Goal: Navigation & Orientation: Find specific page/section

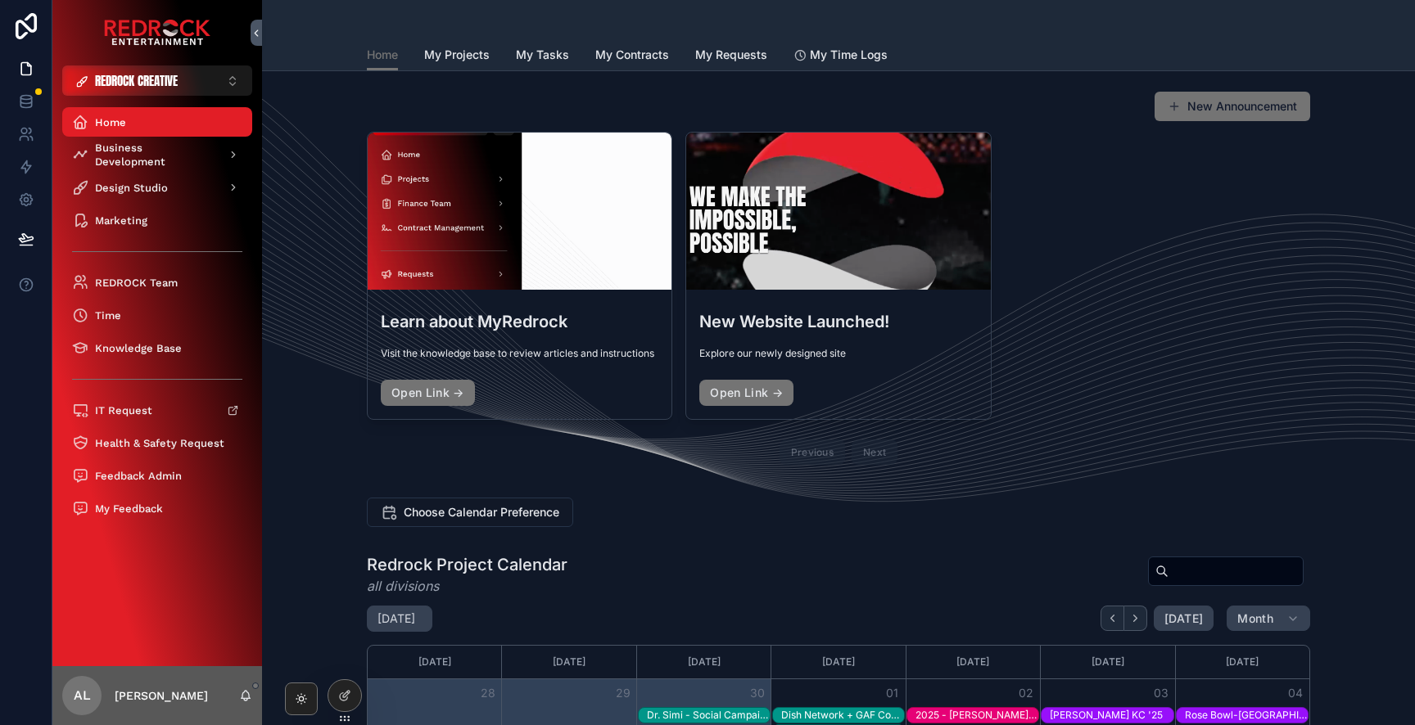
scroll to position [450, 0]
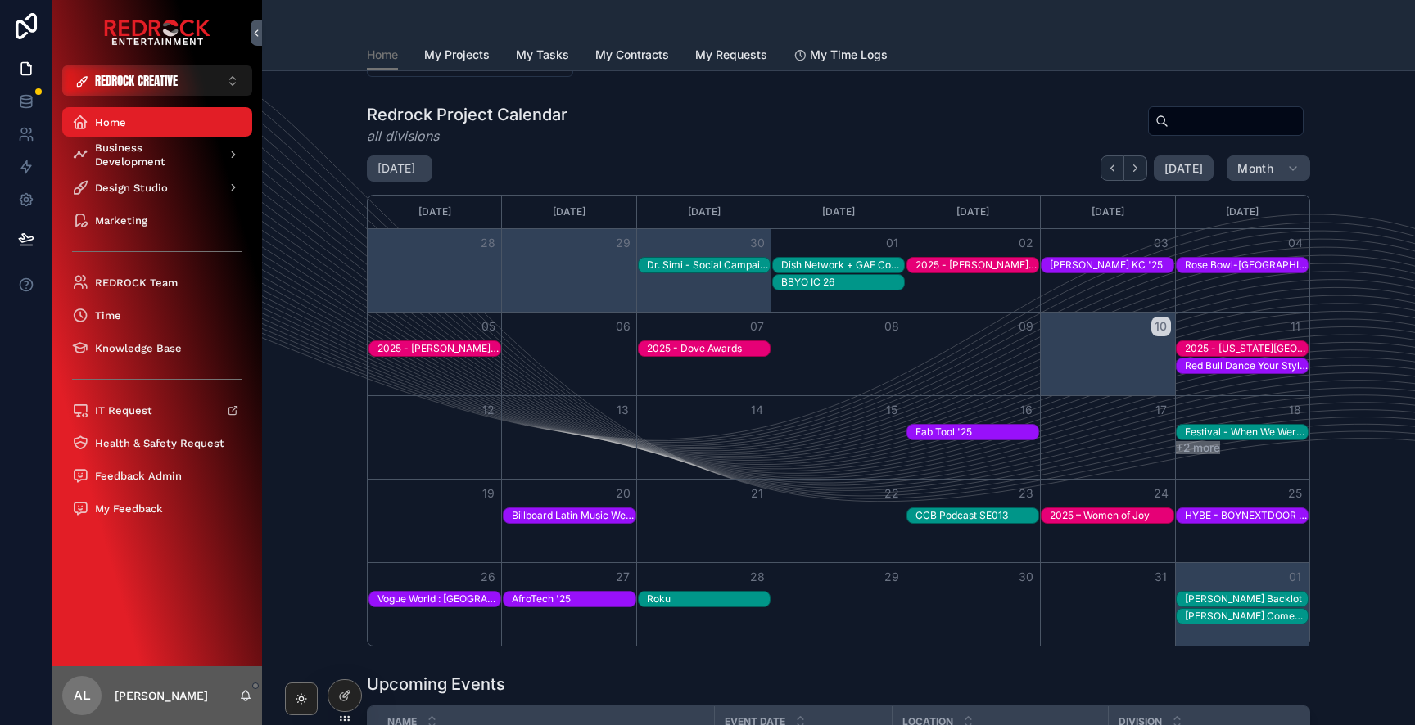
click at [689, 61] on div "Home My Projects My Tasks My Contracts My Requests My Time Logs" at bounding box center [838, 54] width 943 height 31
click at [710, 61] on span "My Requests" at bounding box center [731, 55] width 72 height 16
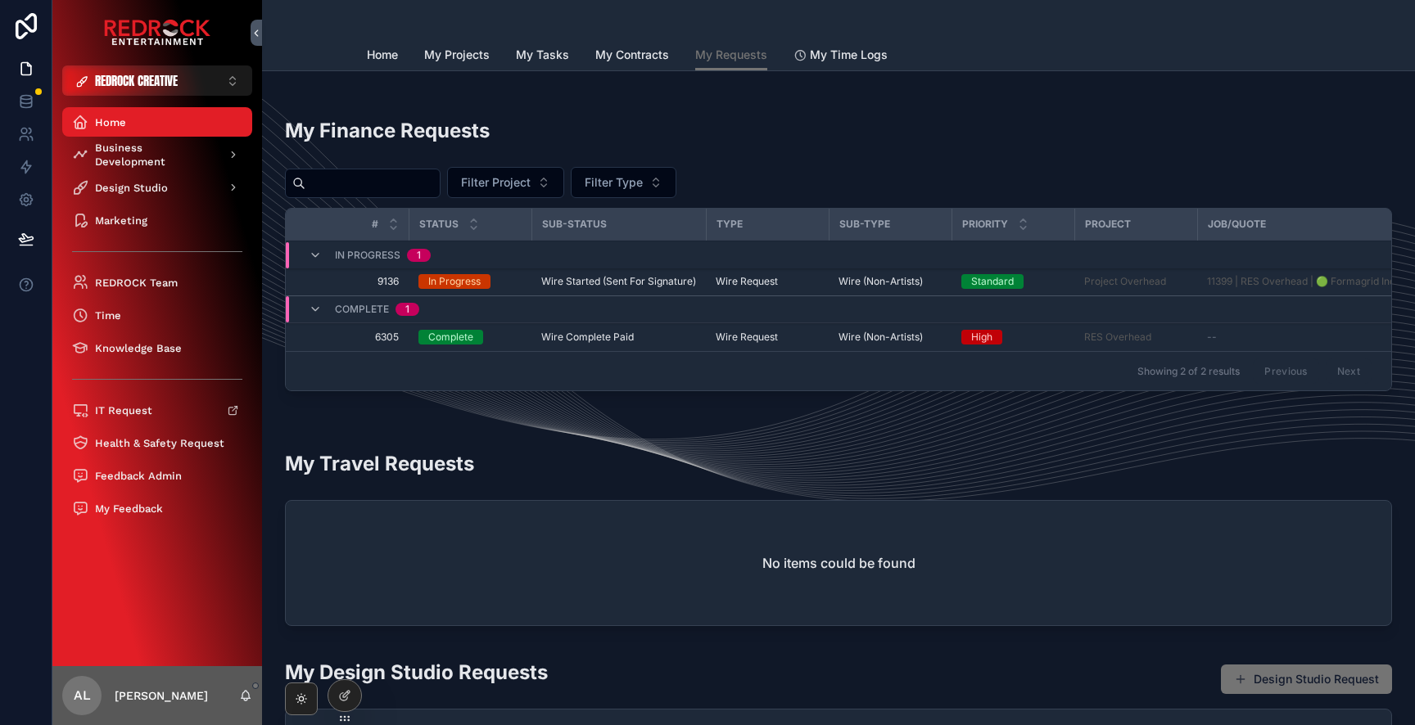
click at [528, 282] on td "In Progress" at bounding box center [470, 282] width 123 height 29
click at [385, 280] on span "9136" at bounding box center [351, 281] width 93 height 13
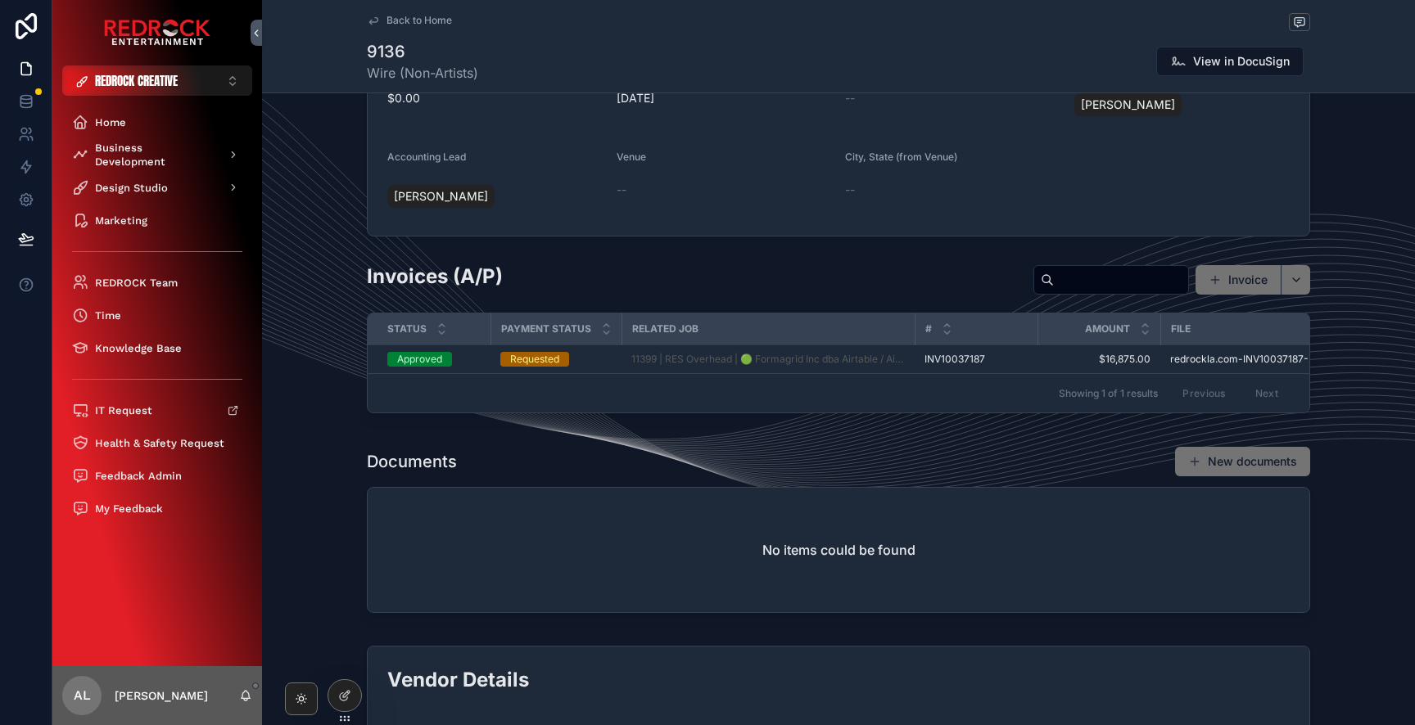
scroll to position [790, 0]
click at [463, 365] on div "Approved" at bounding box center [433, 362] width 93 height 15
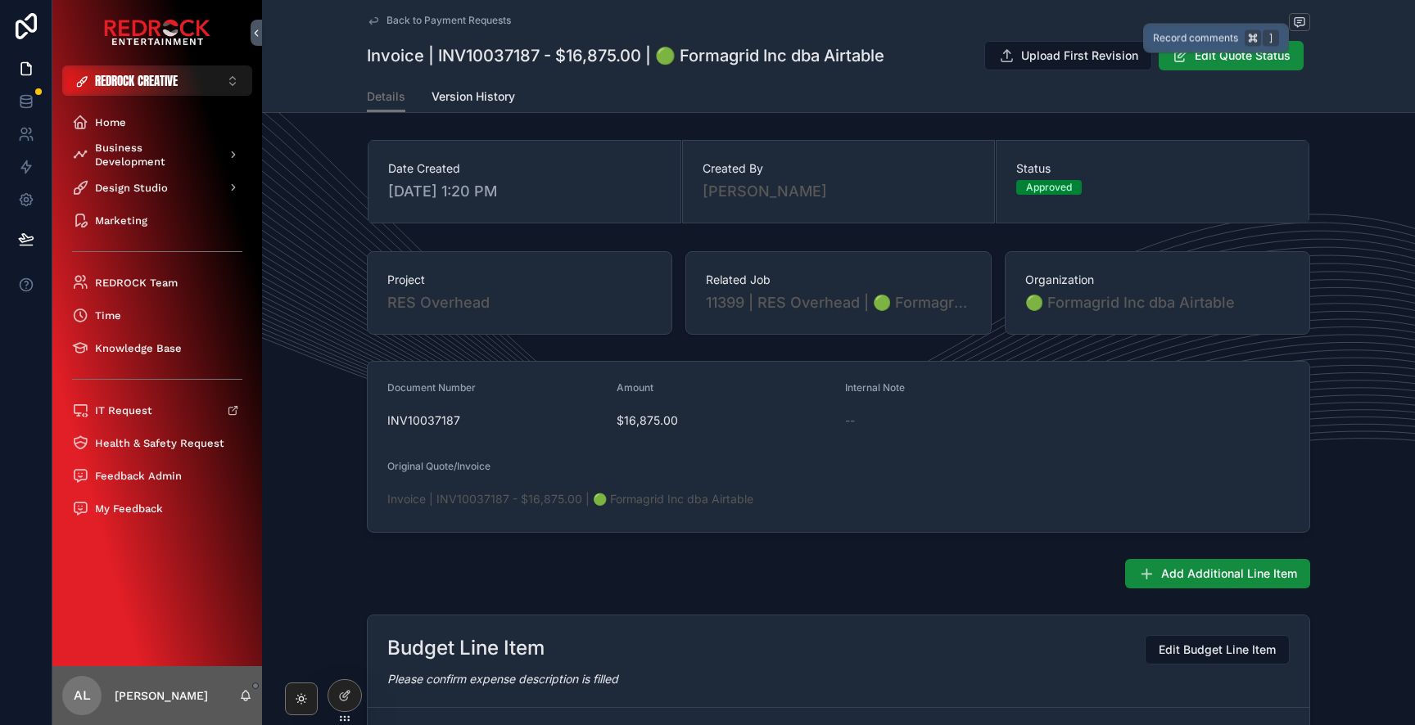
click at [1308, 27] on span "scrollable content" at bounding box center [1299, 22] width 21 height 18
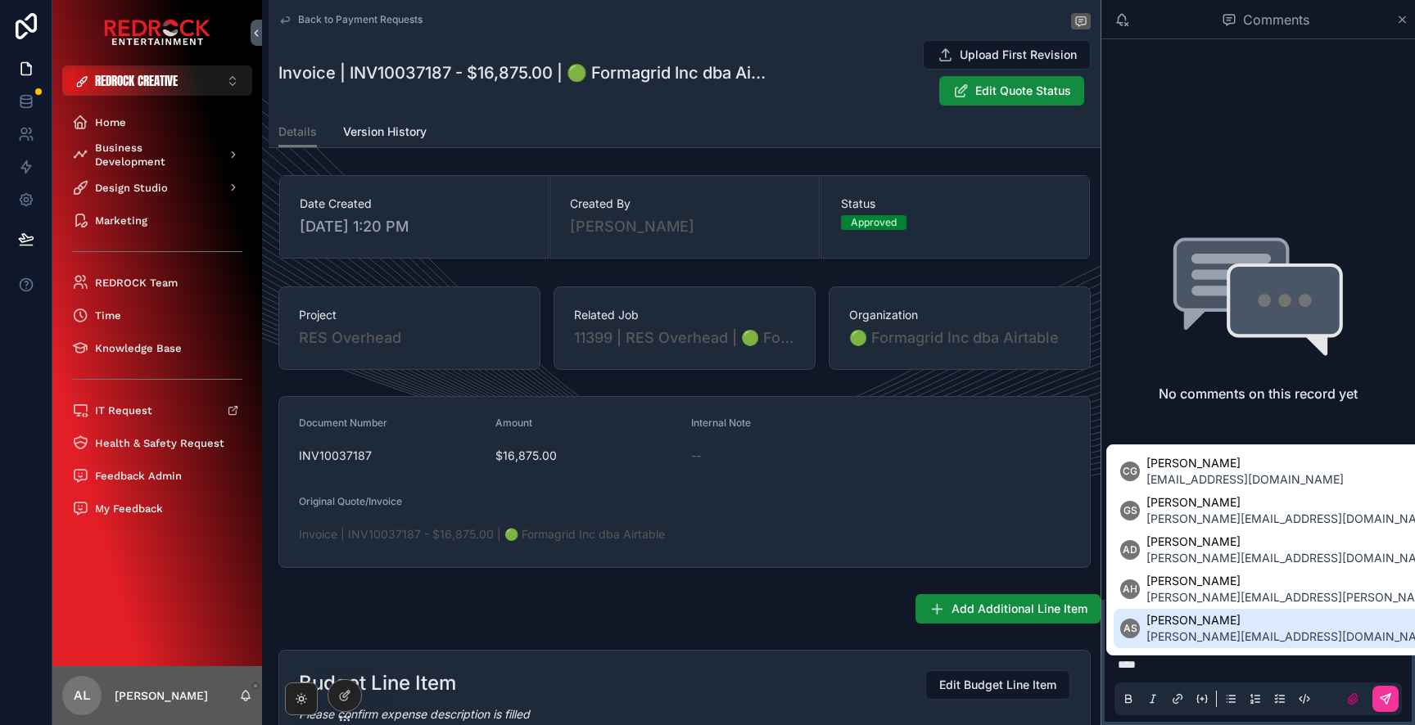
click at [1233, 626] on span "[PERSON_NAME]" at bounding box center [1291, 620] width 291 height 16
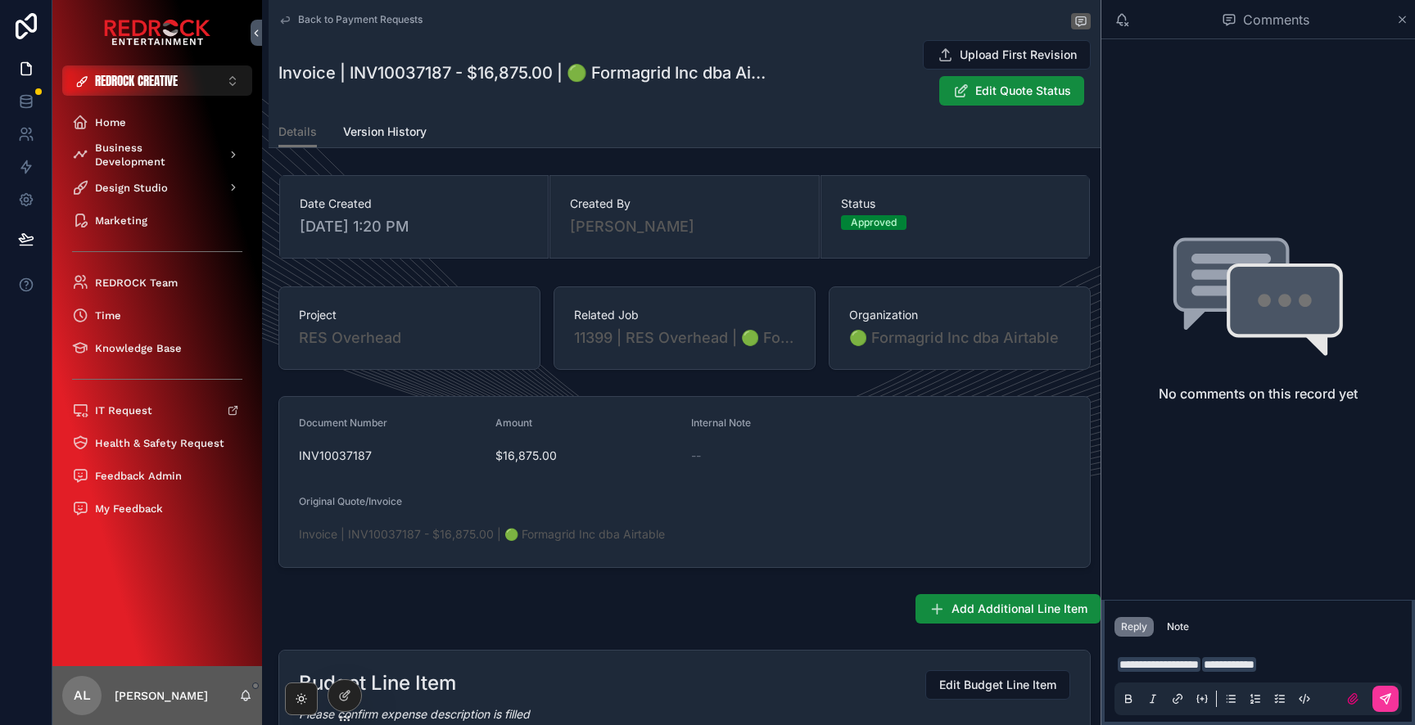
click at [1337, 670] on p "**********" at bounding box center [1261, 665] width 287 height 16
click at [1405, 19] on icon "scrollable content" at bounding box center [1402, 19] width 12 height 13
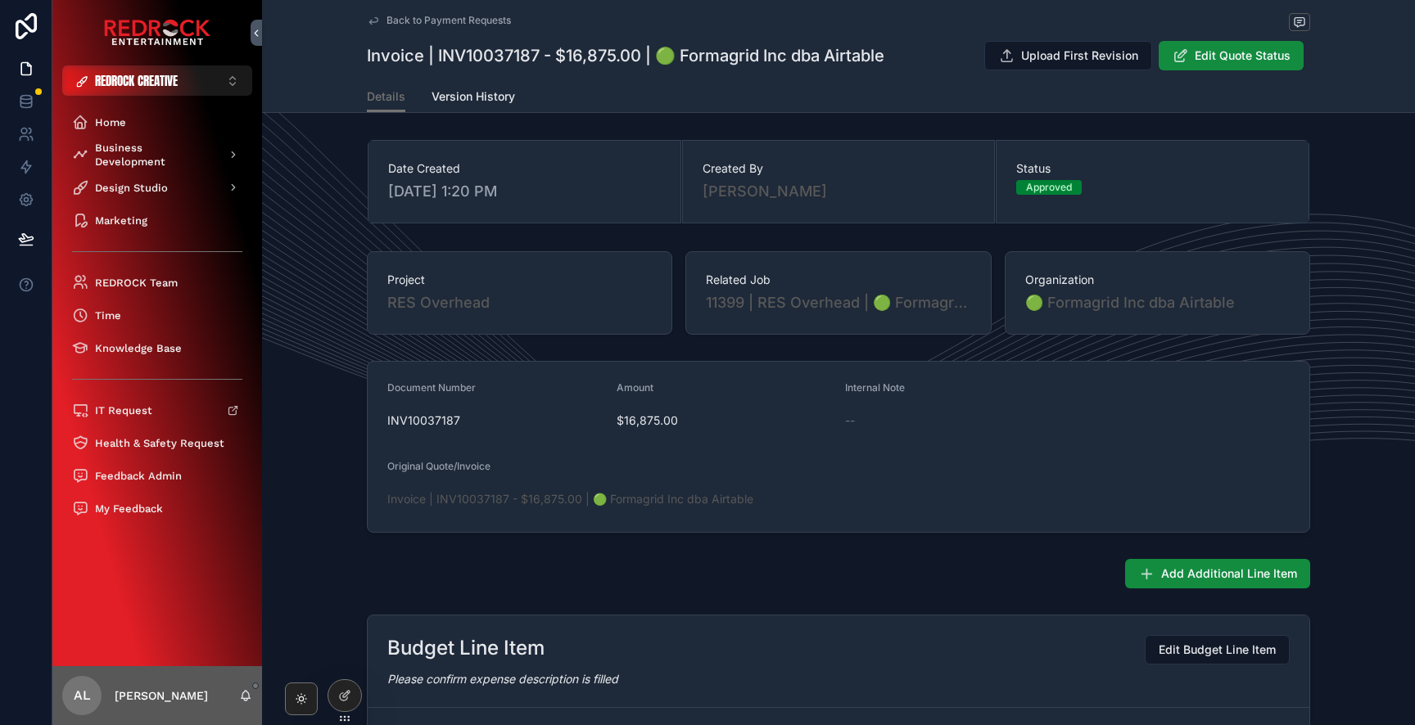
click at [467, 22] on span "Back to Payment Requests" at bounding box center [448, 20] width 124 height 13
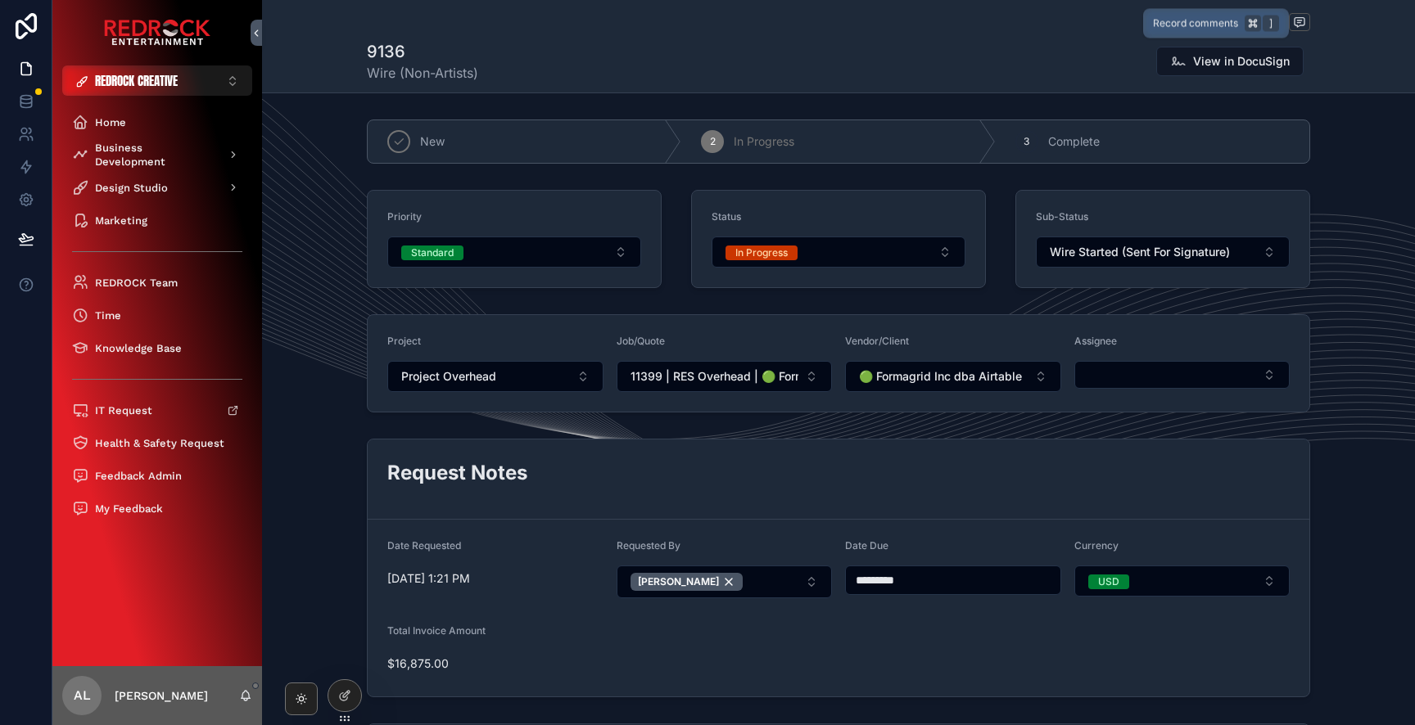
click at [1299, 20] on icon "scrollable content" at bounding box center [1299, 20] width 4 height 0
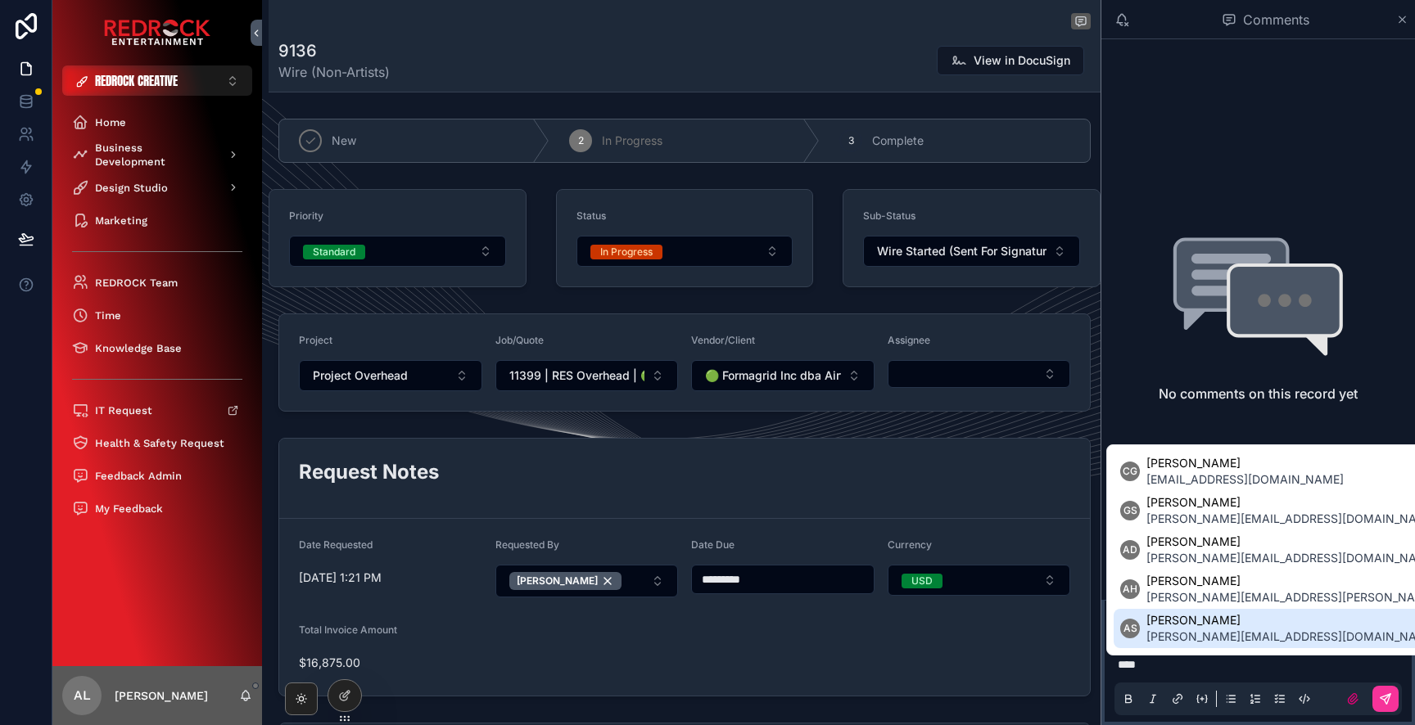
click at [1182, 627] on span "[PERSON_NAME]" at bounding box center [1291, 620] width 291 height 16
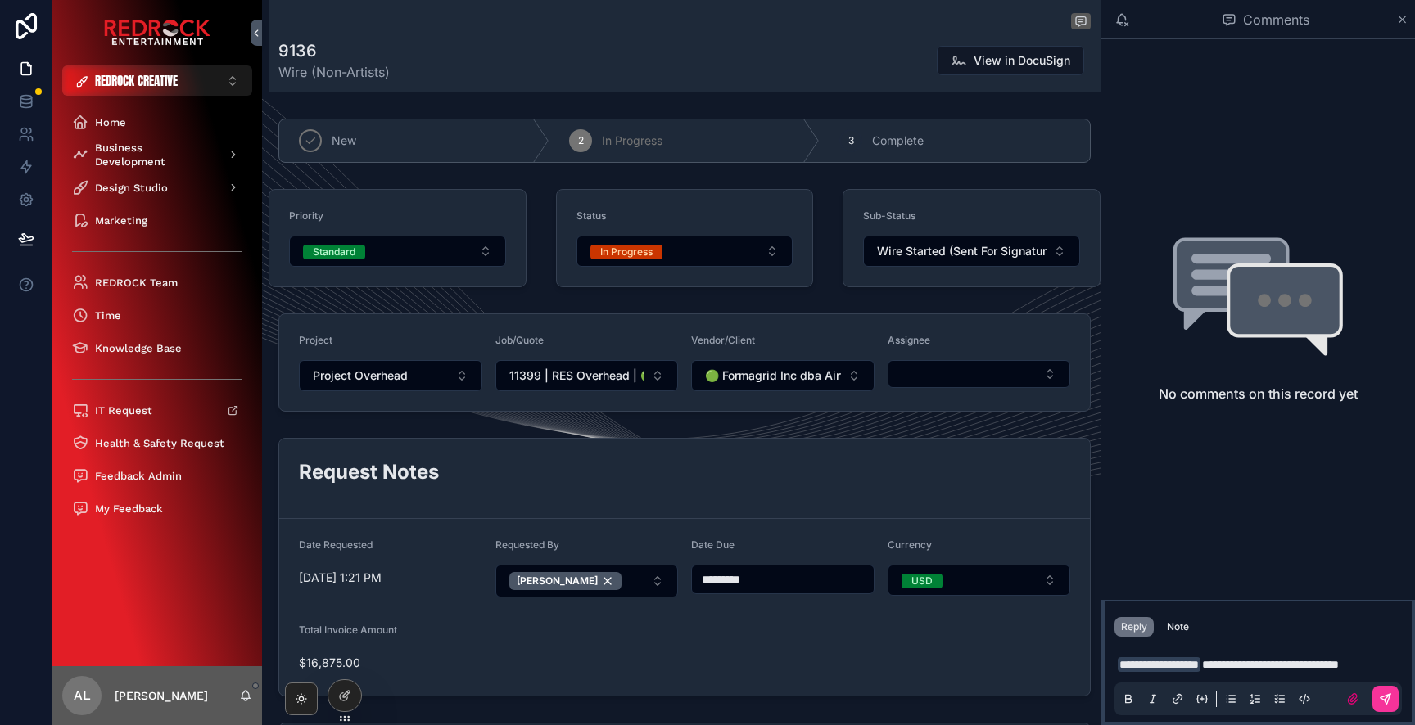
click at [1399, 702] on div "scrollable content" at bounding box center [1257, 699] width 287 height 33
click at [1389, 703] on icon "scrollable content" at bounding box center [1385, 699] width 13 height 13
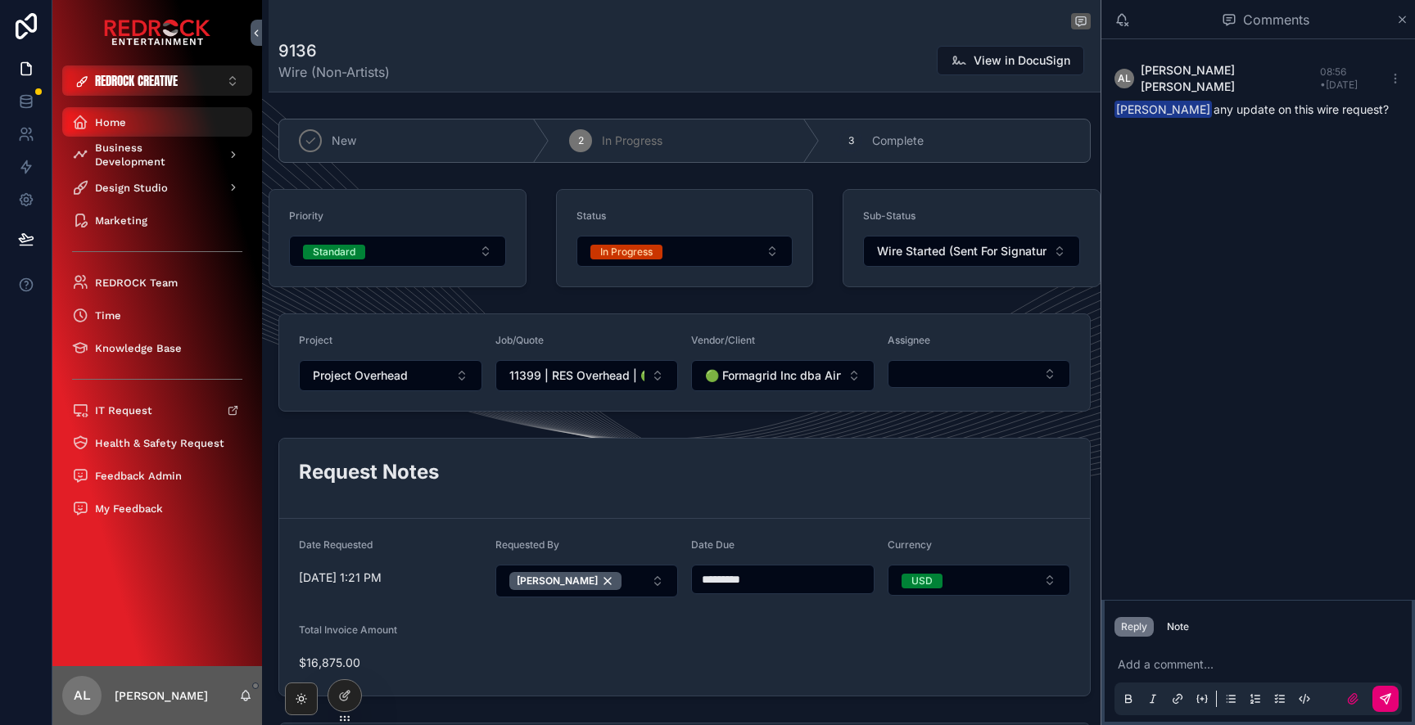
click at [155, 129] on div "Home" at bounding box center [157, 122] width 170 height 26
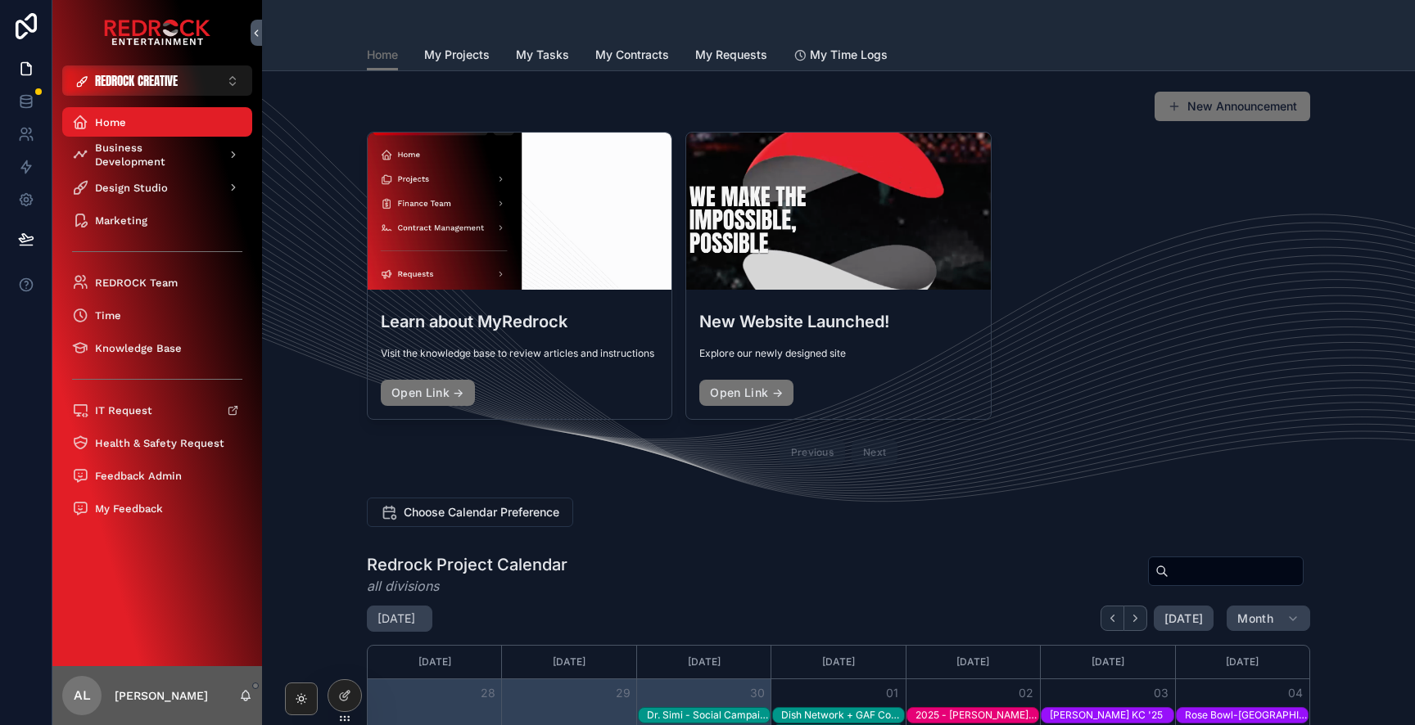
click at [734, 51] on span "My Requests" at bounding box center [731, 55] width 72 height 16
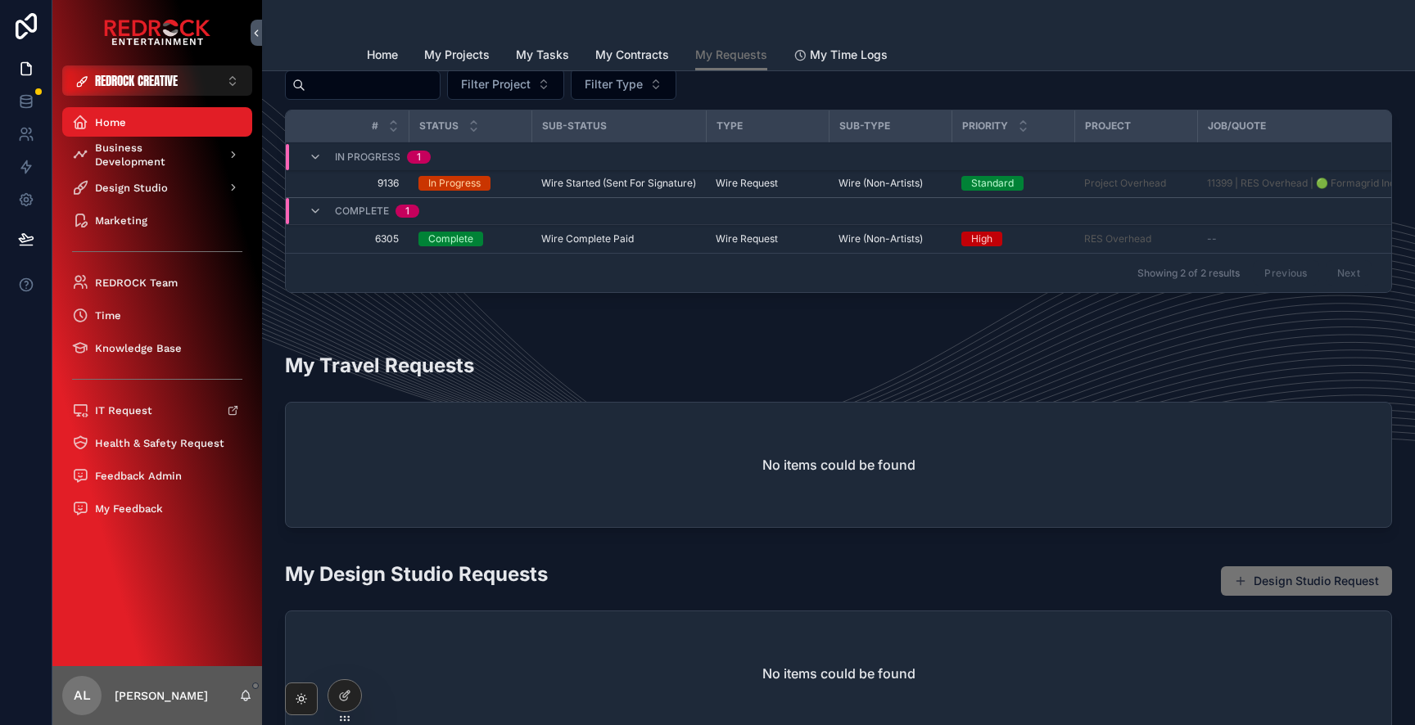
scroll to position [103, 0]
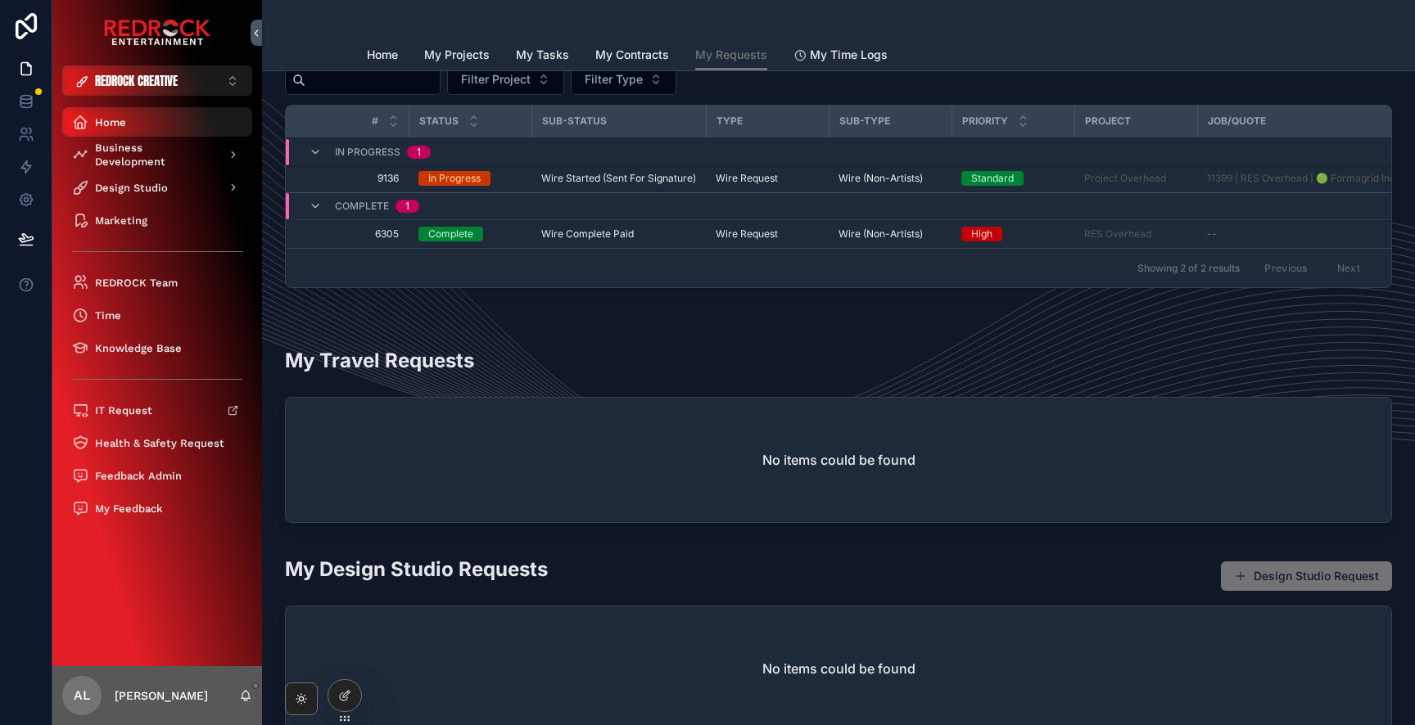
click at [167, 130] on div "Home" at bounding box center [157, 122] width 170 height 26
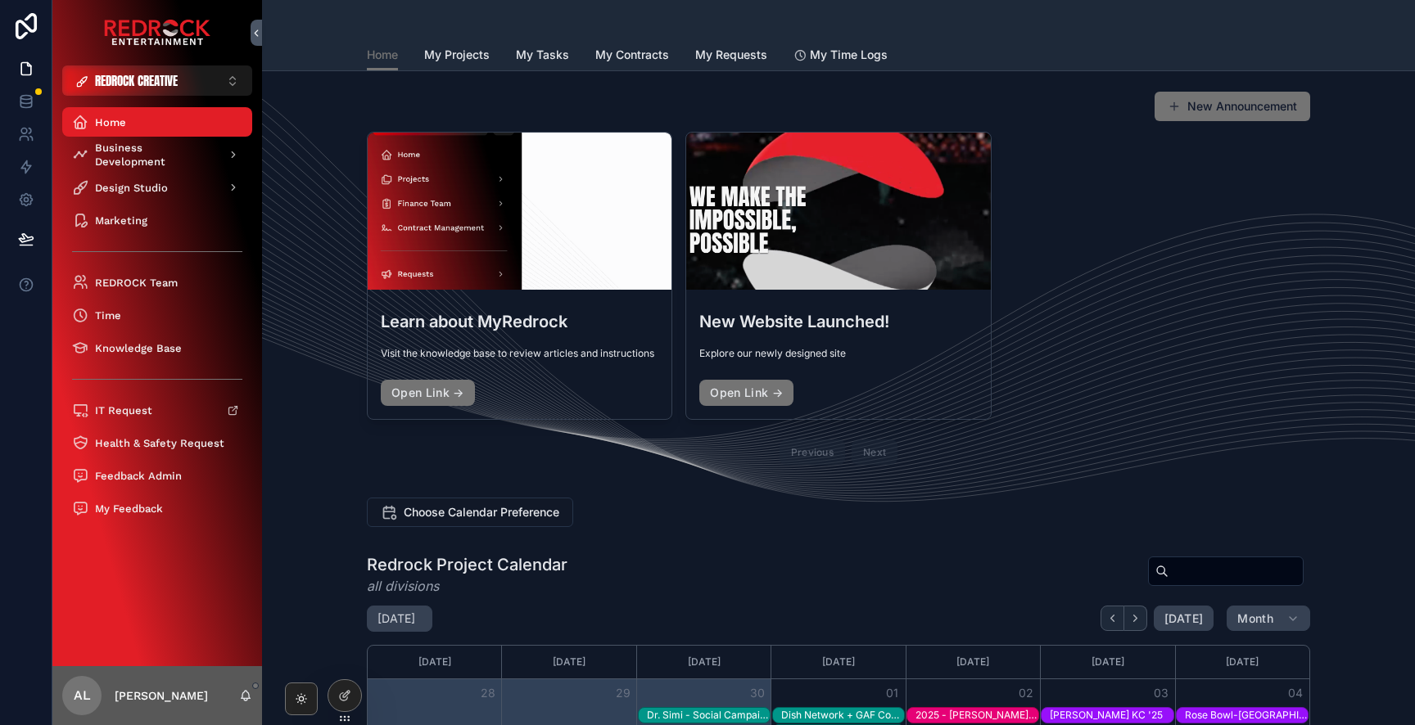
click at [174, 82] on span "REDROCK CREATIVE" at bounding box center [136, 80] width 83 height 17
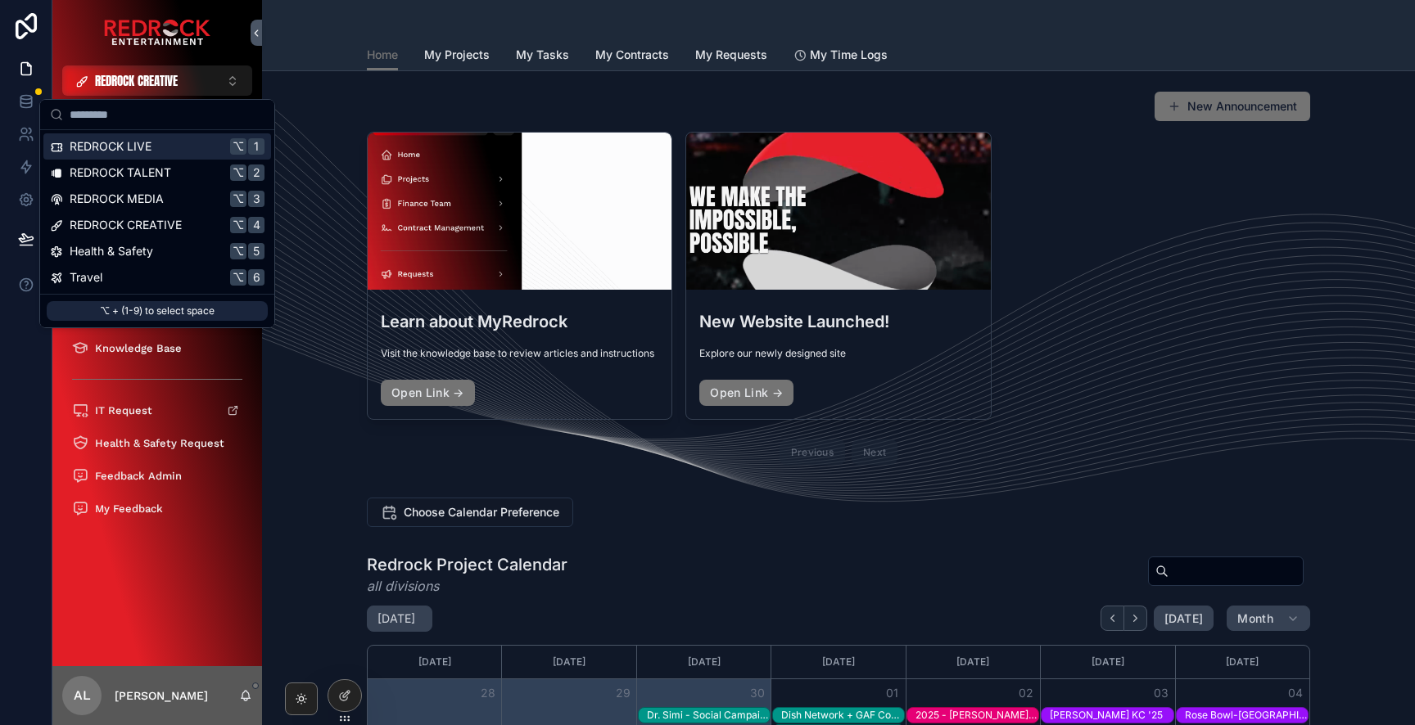
click at [184, 147] on div "REDROCK LIVE ⌥ 1" at bounding box center [157, 146] width 215 height 16
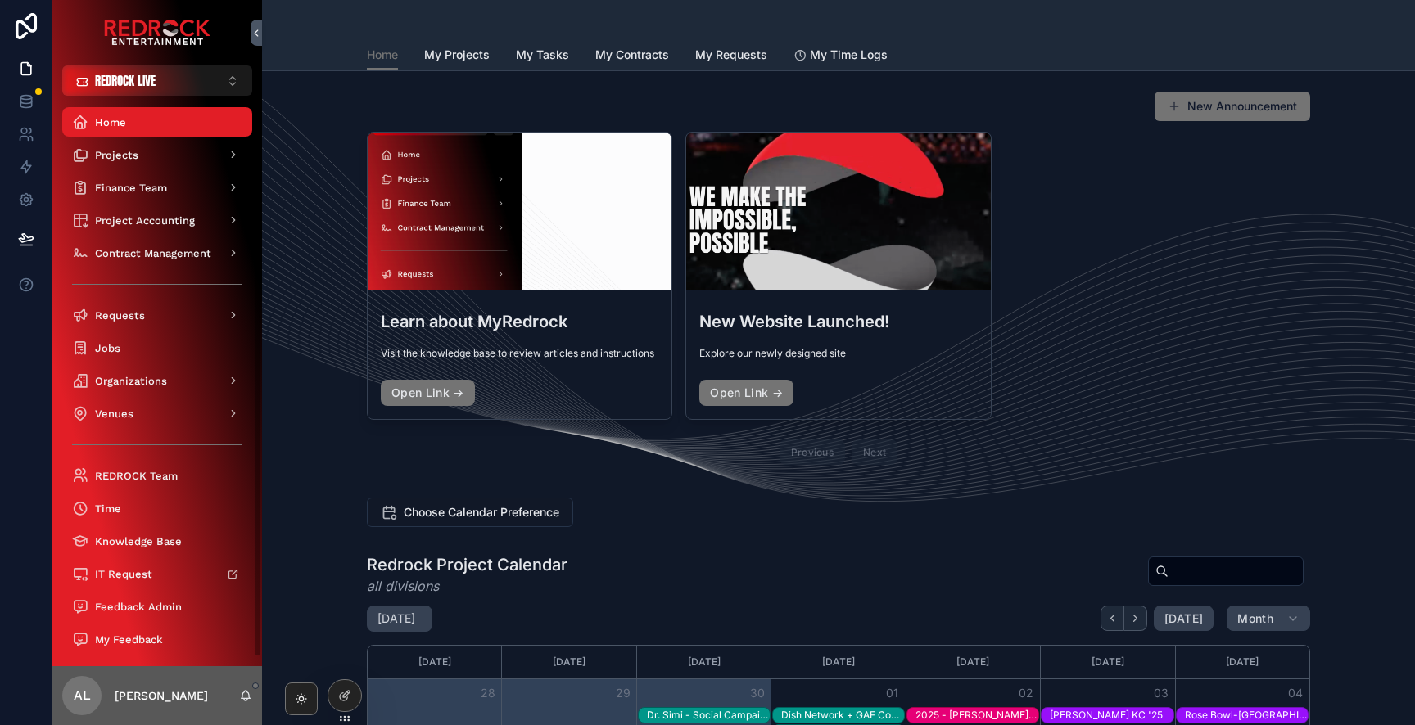
click at [188, 79] on button "REDROCK LIVE ⌥ 1" at bounding box center [157, 81] width 190 height 30
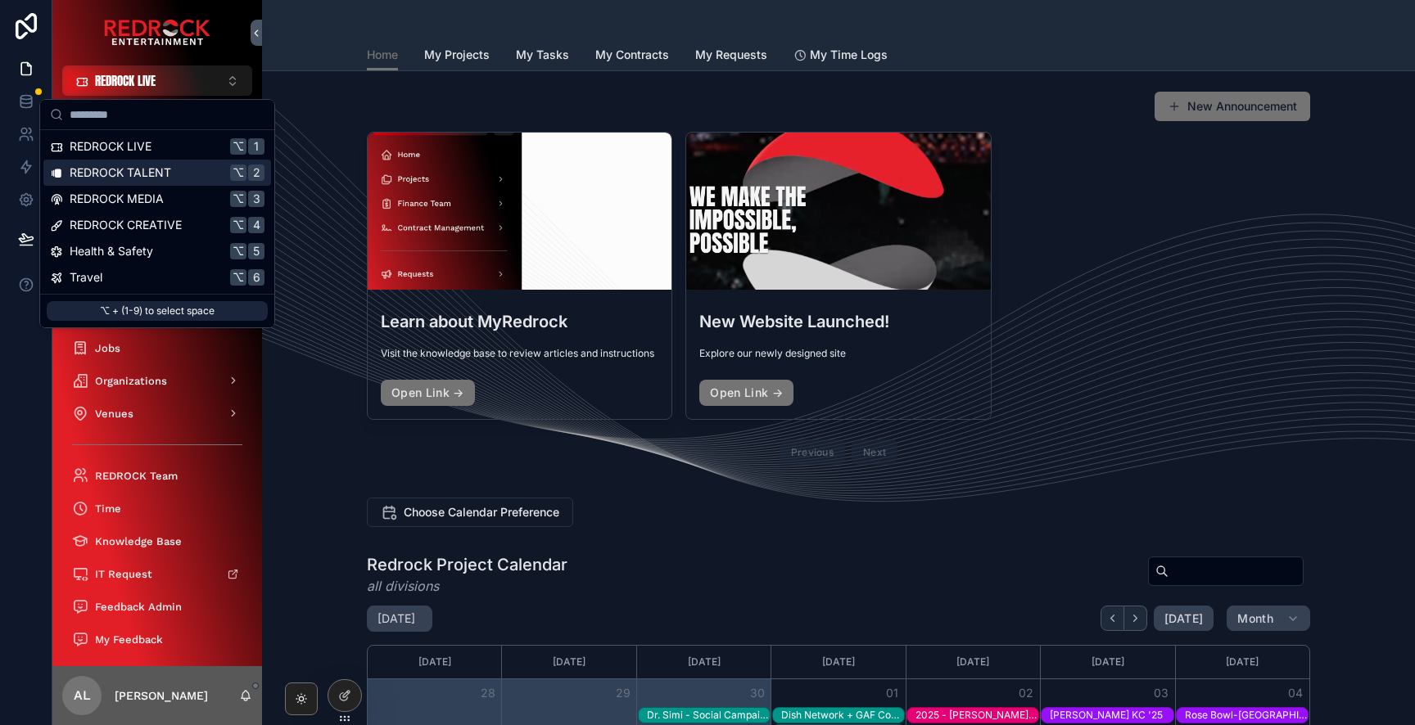
click at [179, 169] on div "REDROCK TALENT ⌥ 2" at bounding box center [157, 173] width 215 height 16
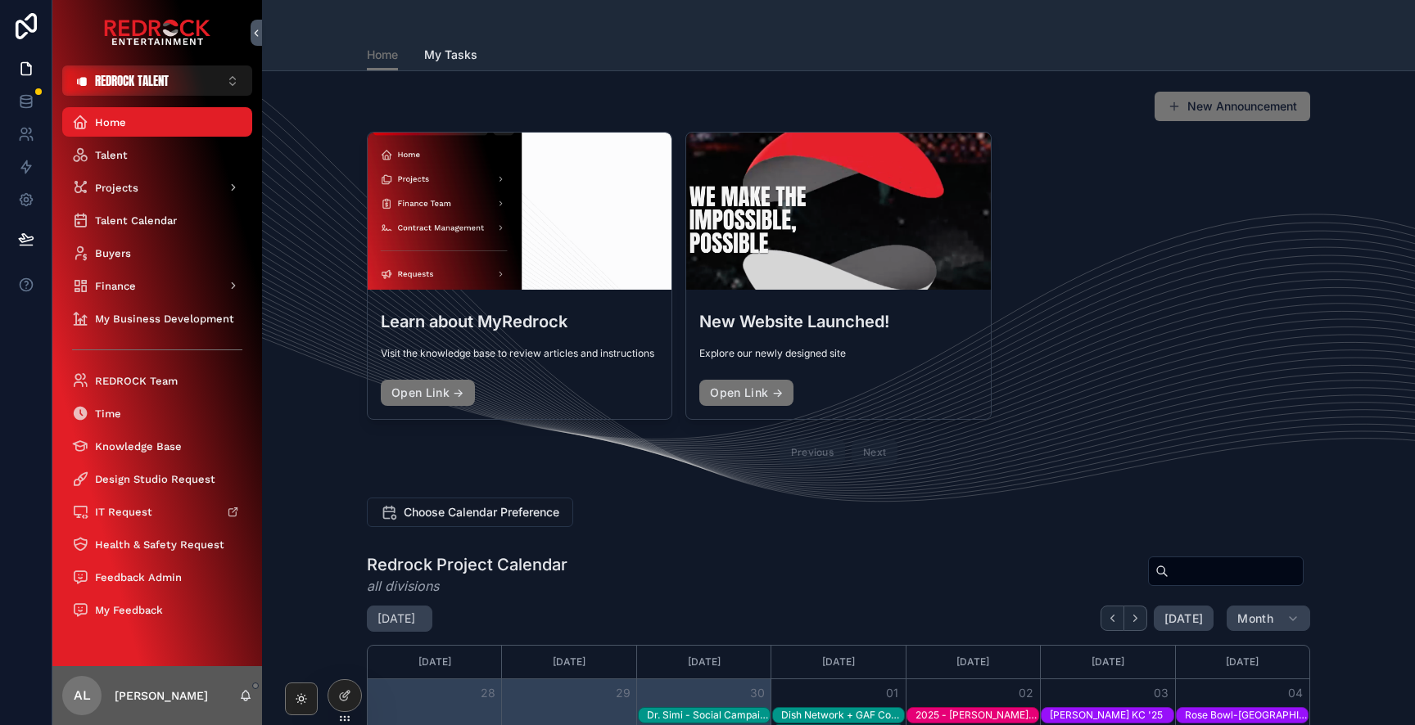
click at [0, 0] on icon at bounding box center [0, 0] width 0 height 0
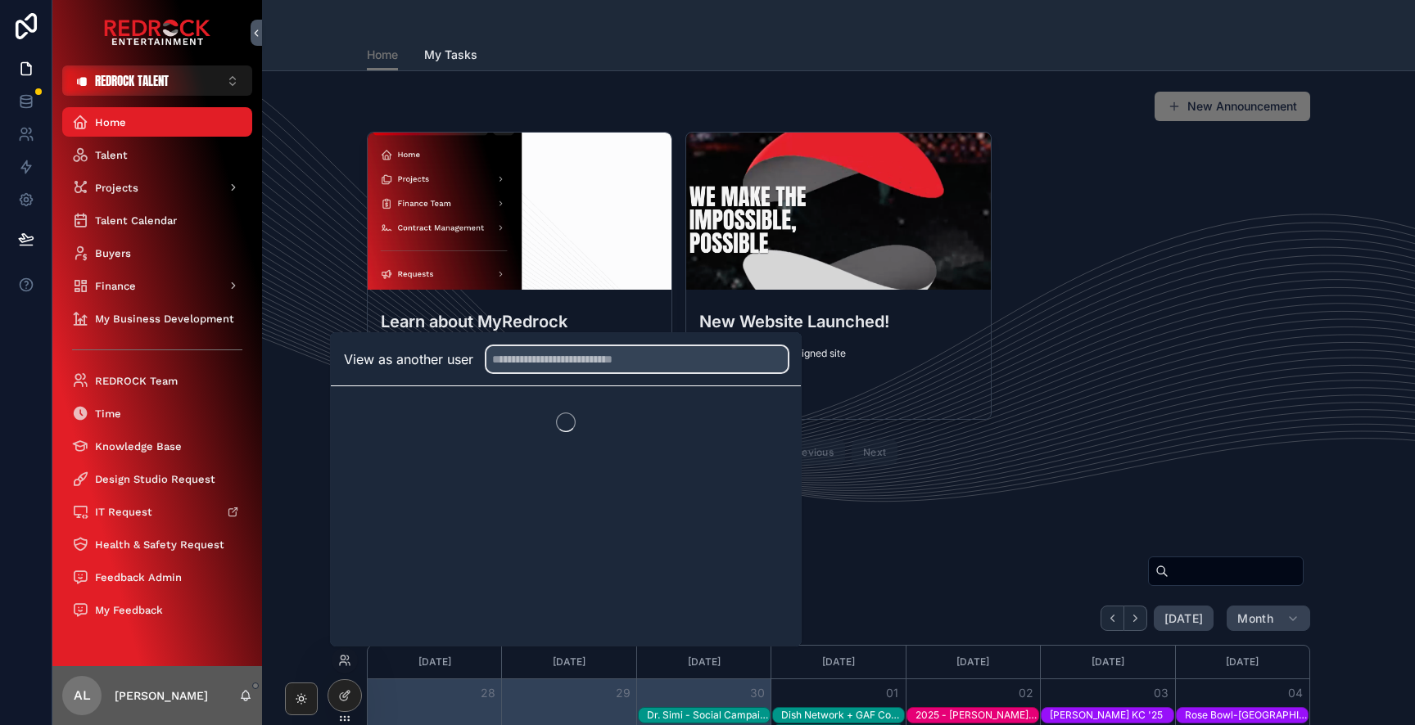
click at [536, 349] on input "text" at bounding box center [636, 359] width 301 height 26
type input "**"
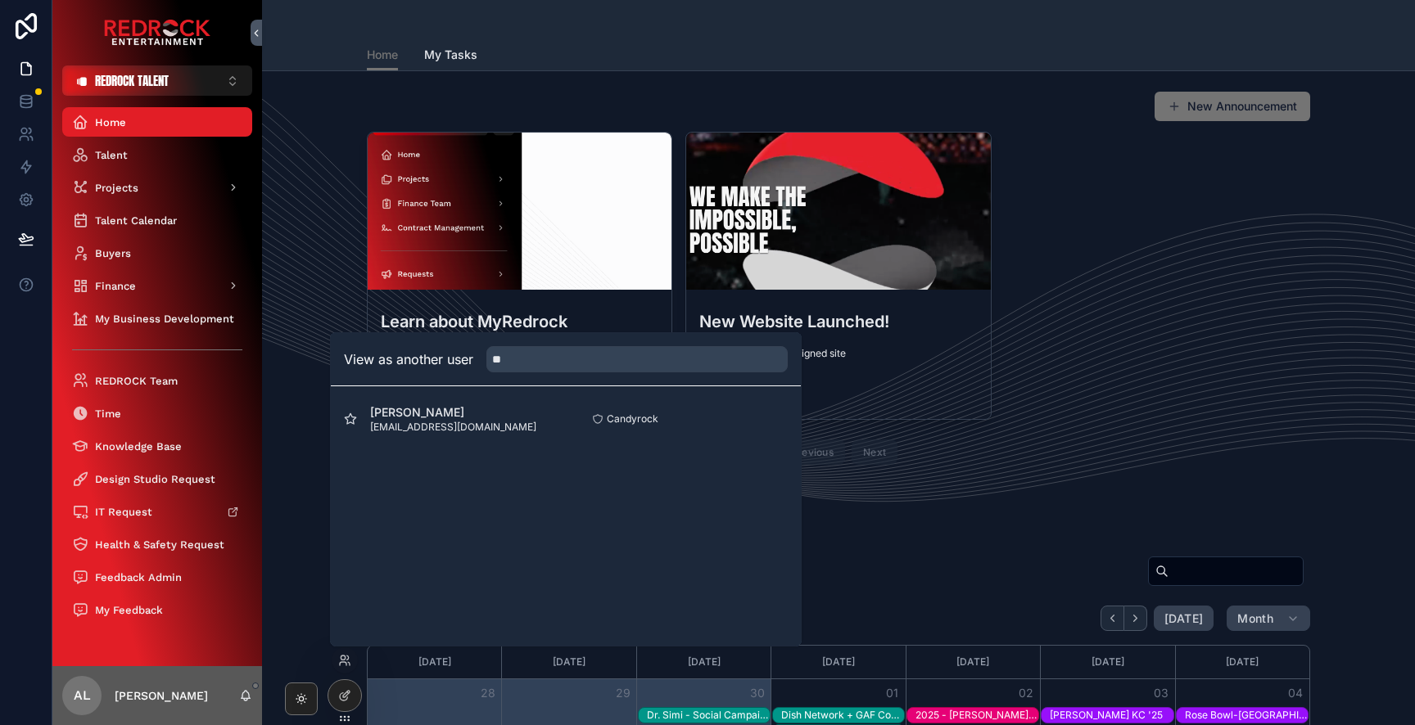
click at [0, 0] on button "Select" at bounding box center [0, 0] width 0 height 0
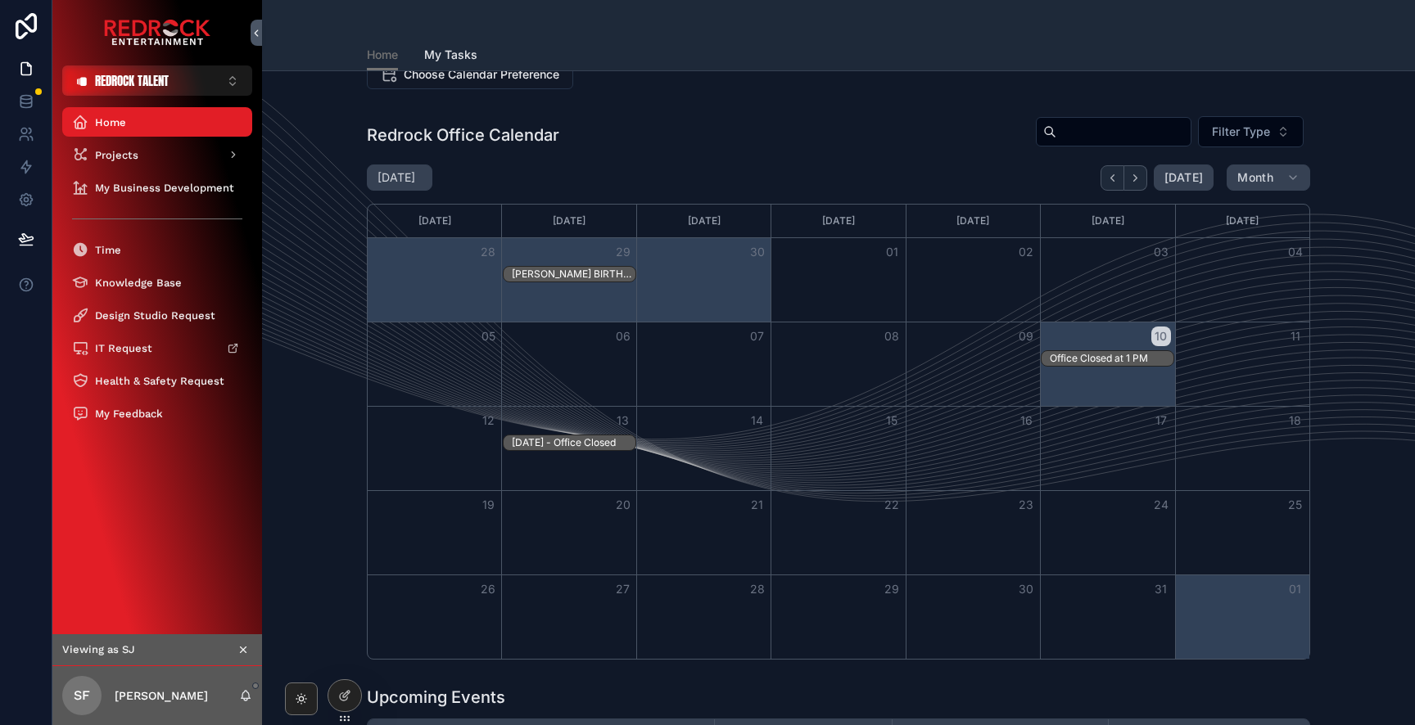
scroll to position [37, 0]
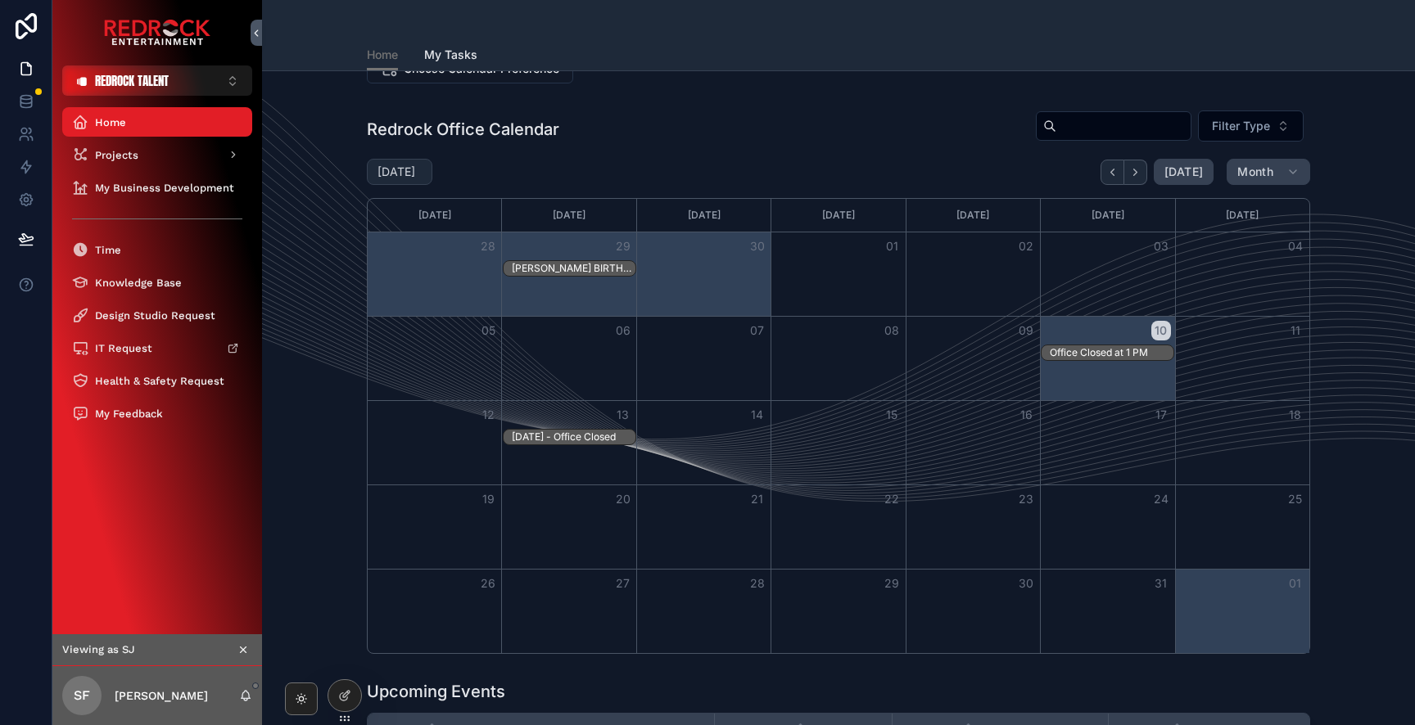
click at [415, 178] on h2 "[DATE]" at bounding box center [396, 172] width 38 height 16
select select "****"
select select "*"
click at [432, 159] on div "[DATE]" at bounding box center [400, 172] width 66 height 26
select select "****"
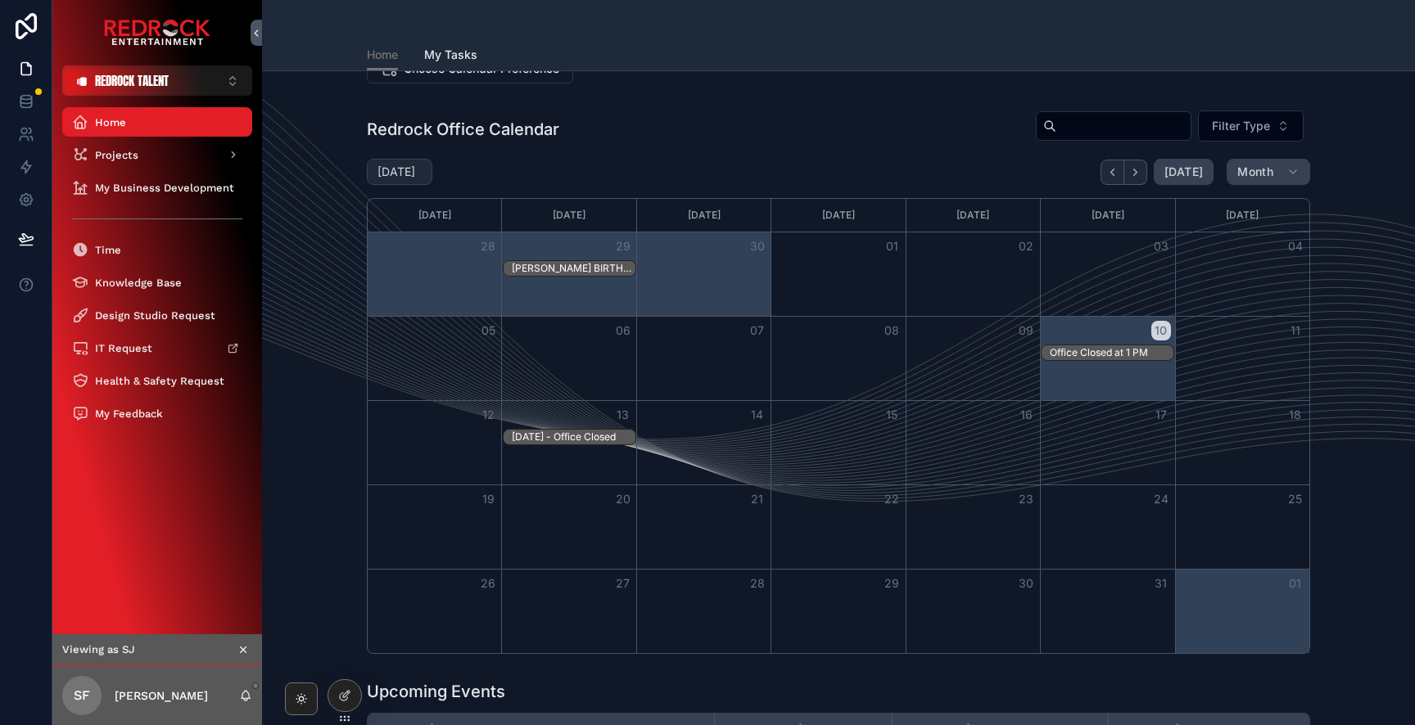
select select "*"
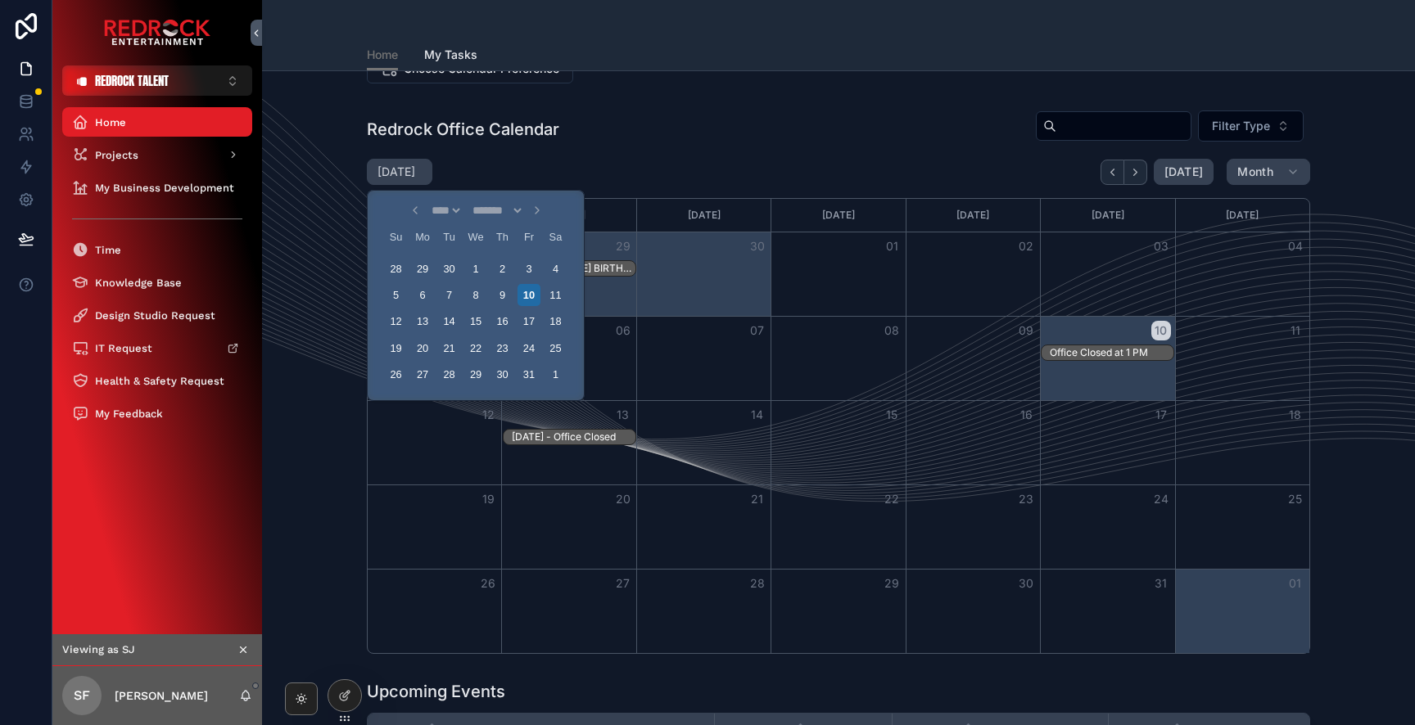
click at [445, 129] on h1 "Redrock Office Calendar" at bounding box center [463, 129] width 192 height 23
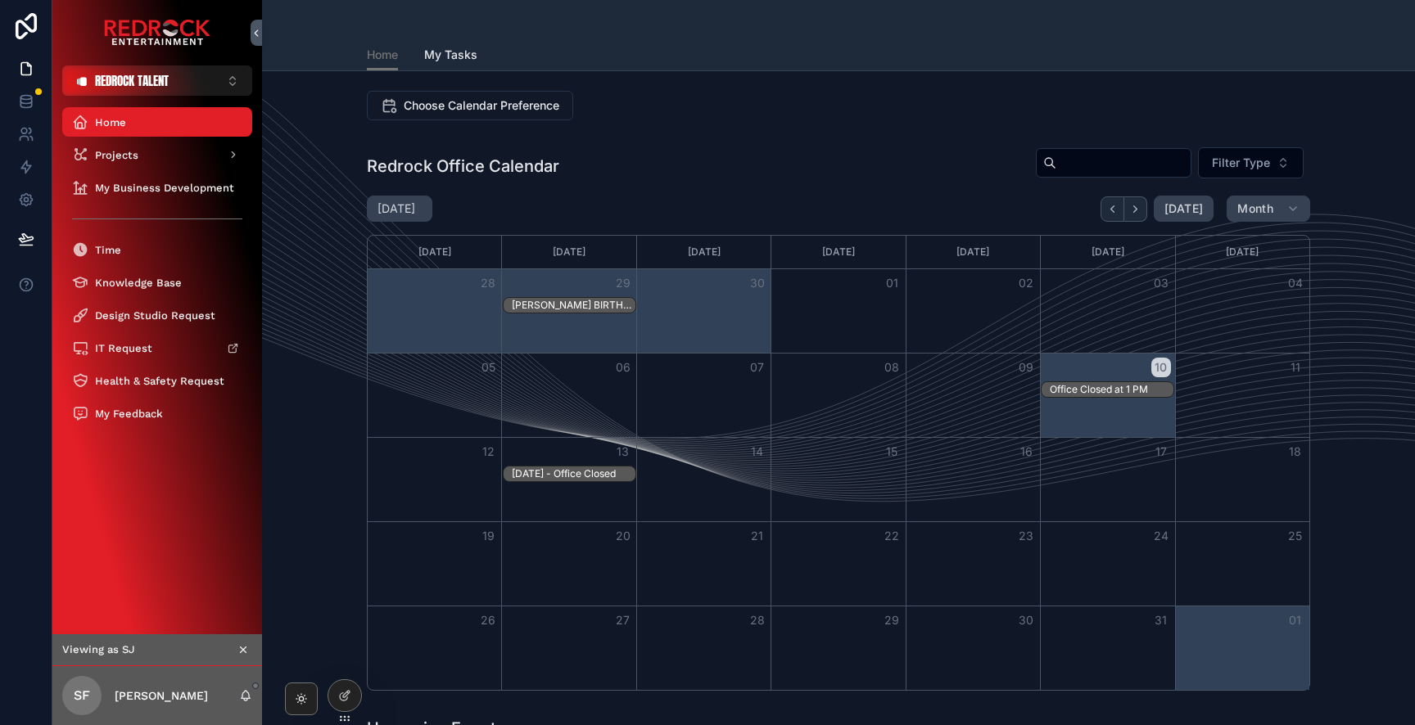
scroll to position [0, 0]
click at [510, 106] on span "Choose Calendar Preference" at bounding box center [482, 104] width 164 height 17
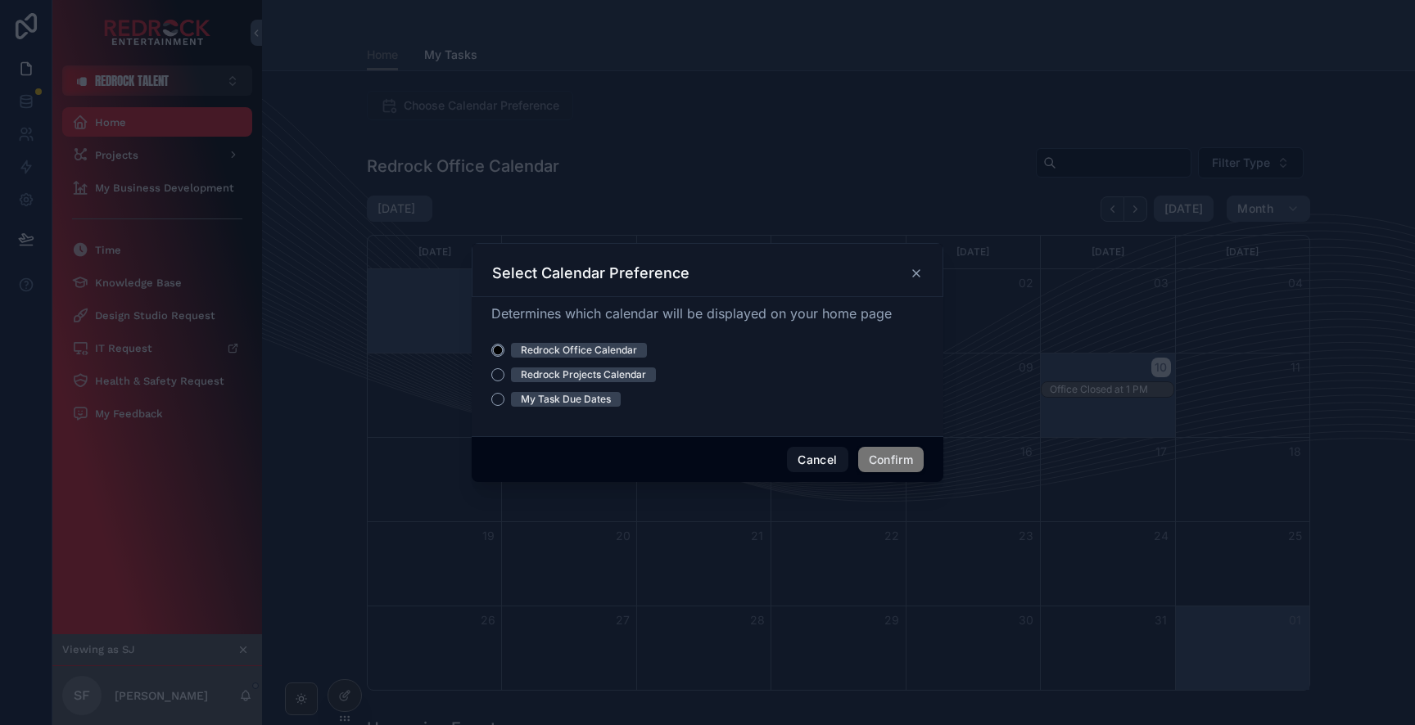
click at [545, 377] on div "Redrock Projects Calendar" at bounding box center [583, 375] width 125 height 15
click at [504, 377] on button "Redrock Projects Calendar" at bounding box center [497, 374] width 13 height 13
click at [507, 400] on div "My Task Due Dates" at bounding box center [707, 399] width 432 height 15
click at [495, 404] on button "My Task Due Dates" at bounding box center [497, 399] width 13 height 13
click at [907, 469] on button "Confirm" at bounding box center [891, 460] width 66 height 26
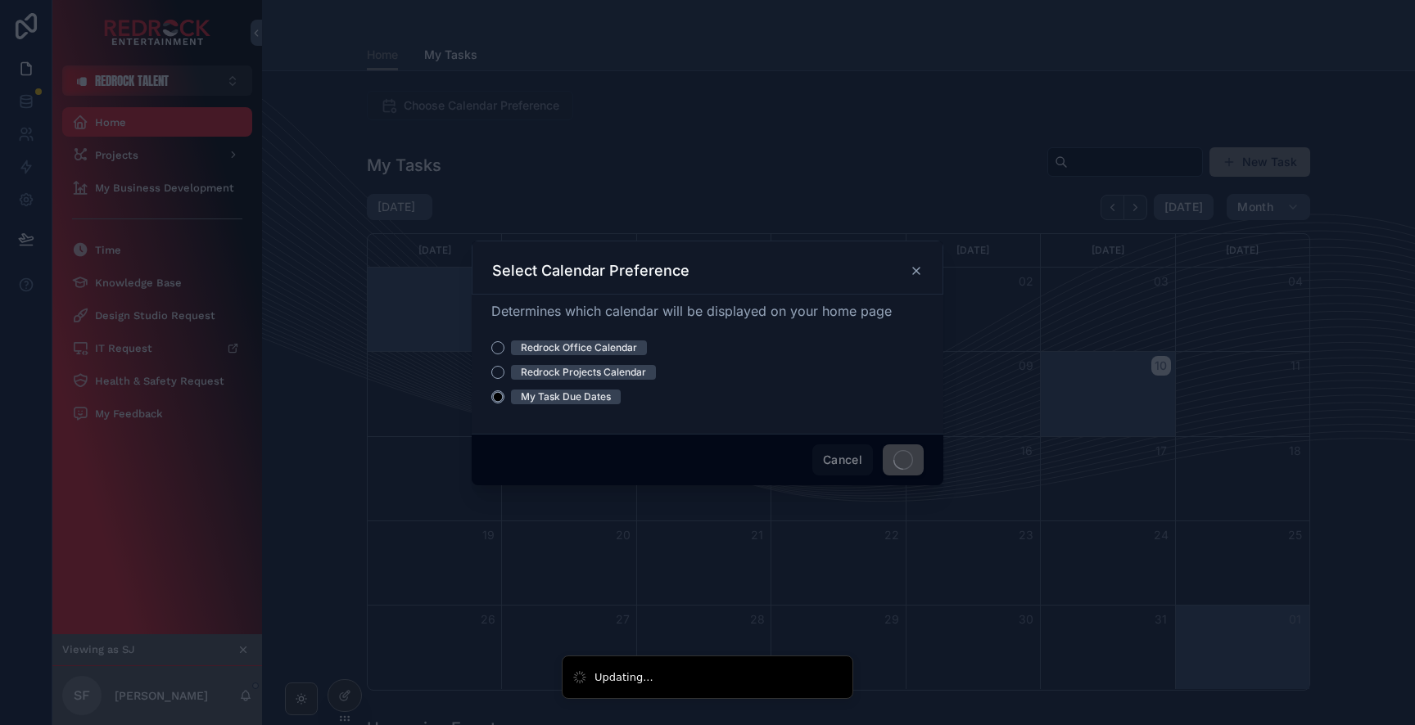
click at [505, 401] on div "My Task Due Dates" at bounding box center [707, 397] width 432 height 15
click at [887, 463] on span at bounding box center [903, 460] width 41 height 31
click at [911, 269] on icon at bounding box center [916, 270] width 13 height 13
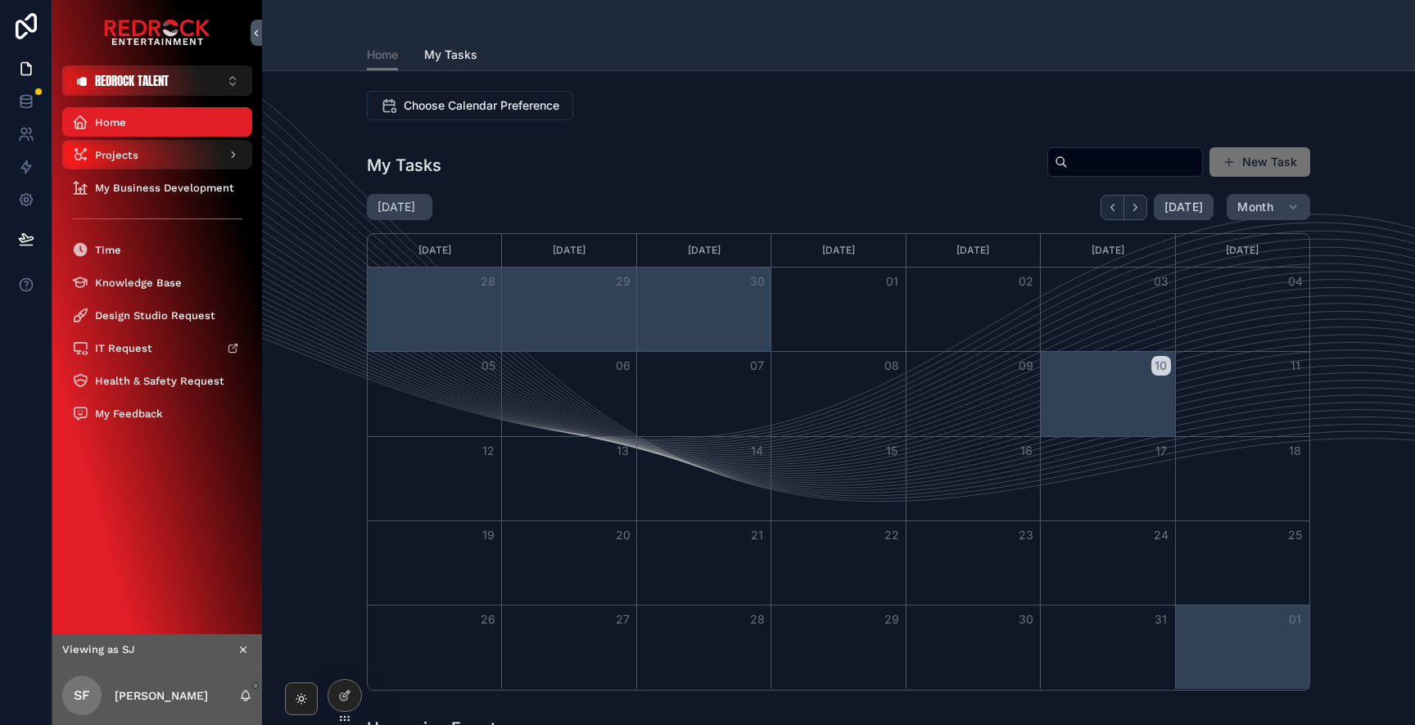
click at [96, 153] on span "Projects" at bounding box center [116, 155] width 43 height 14
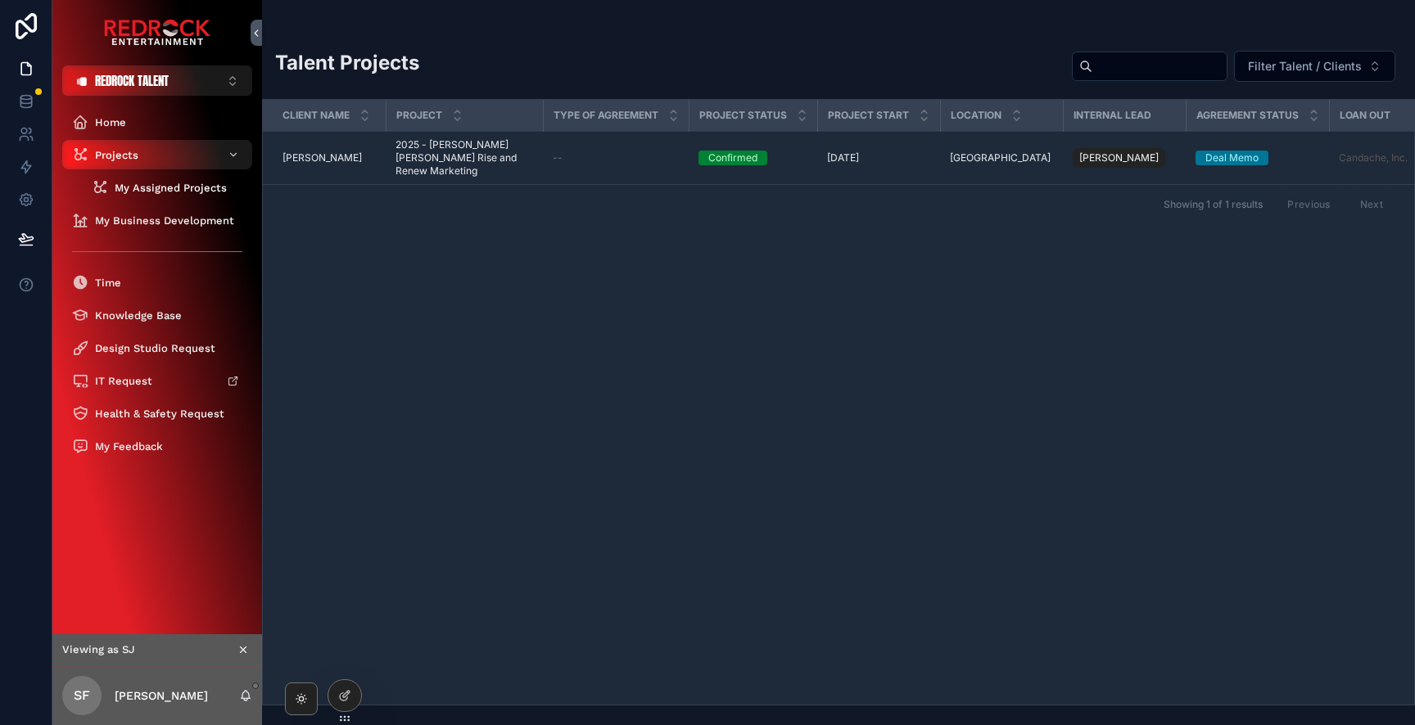
click at [149, 190] on span "My Assigned Projects" at bounding box center [171, 188] width 112 height 14
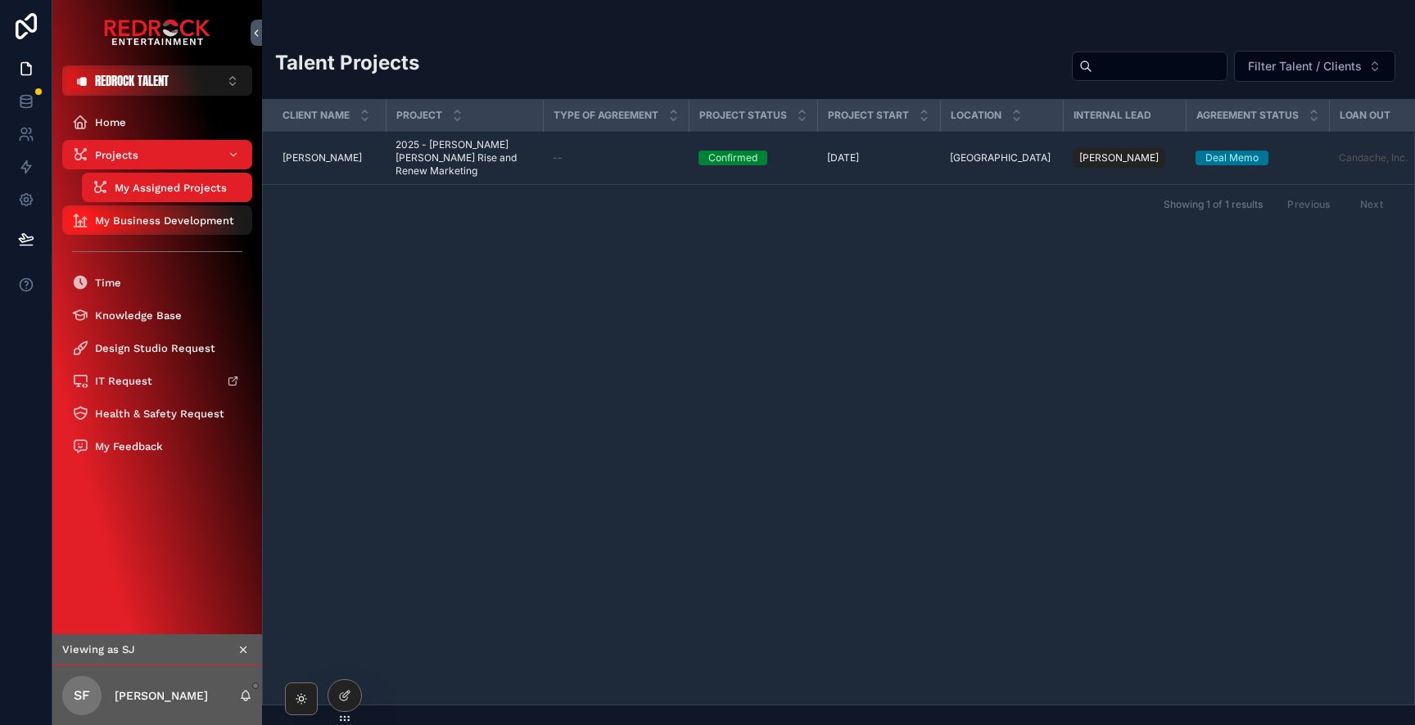
click at [141, 217] on span "My Business Development" at bounding box center [164, 221] width 139 height 14
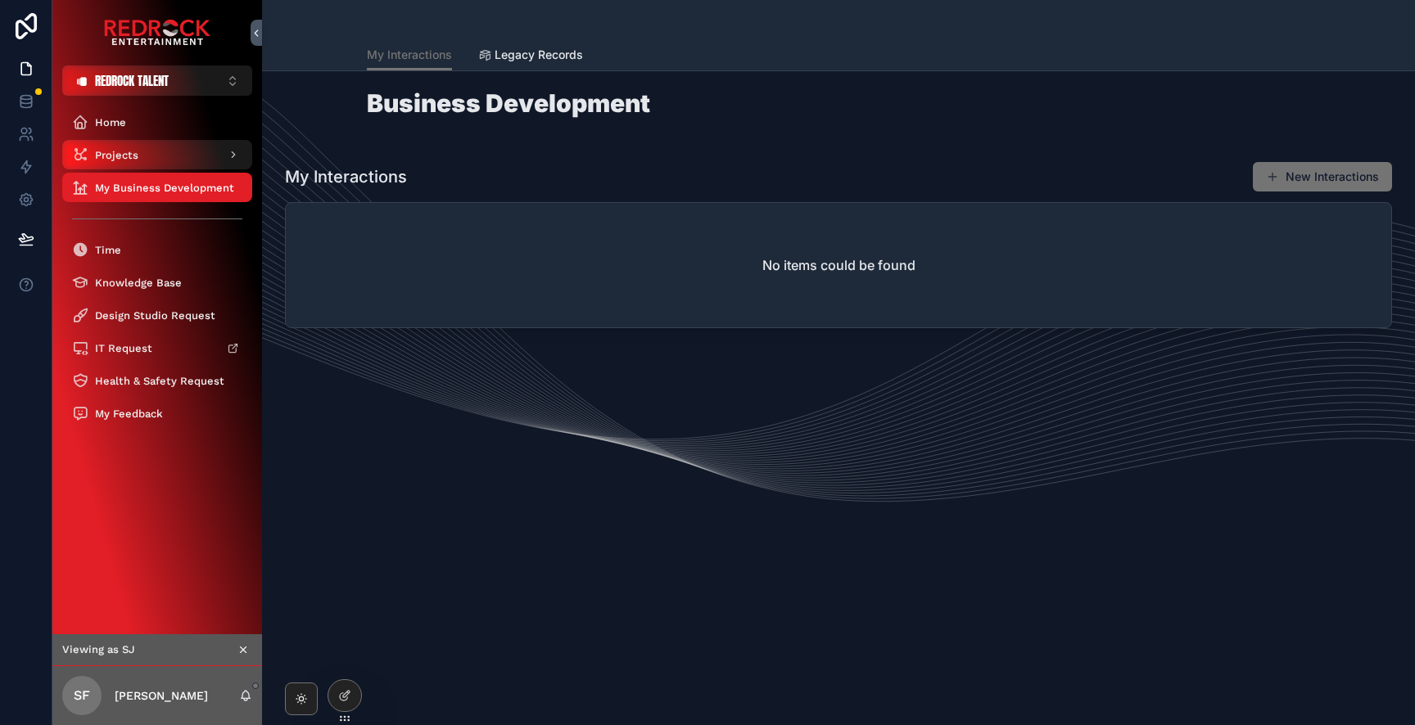
click at [179, 153] on div "Projects" at bounding box center [157, 155] width 170 height 26
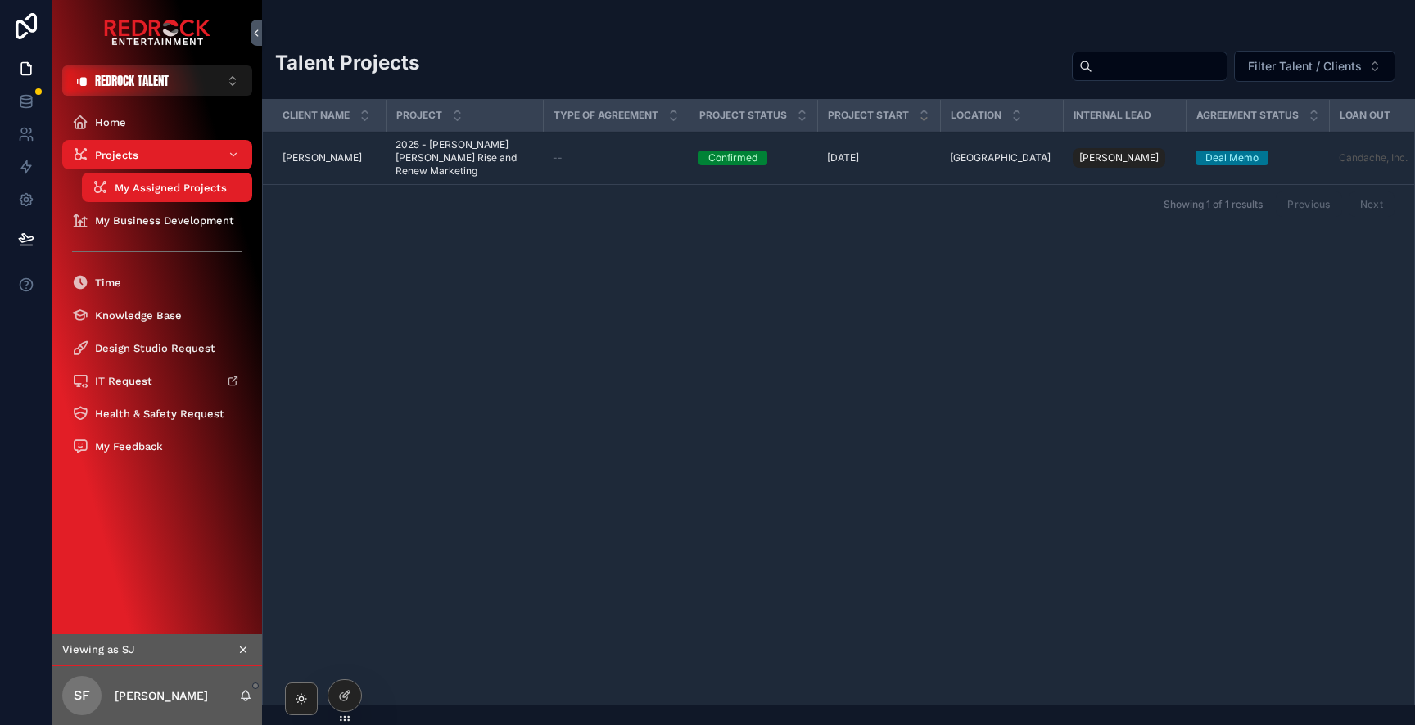
click at [323, 151] on span "Candace Cameron Bure" at bounding box center [321, 157] width 79 height 13
